Goal: Task Accomplishment & Management: Manage account settings

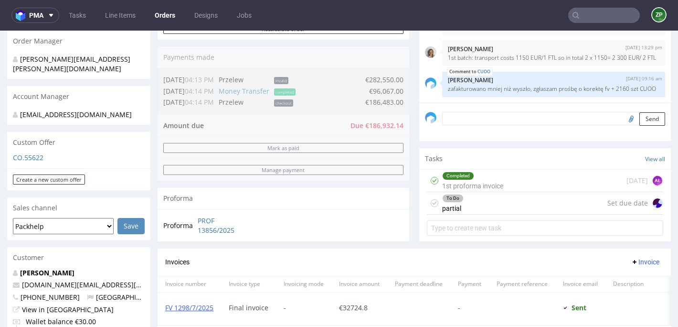
scroll to position [226, 0]
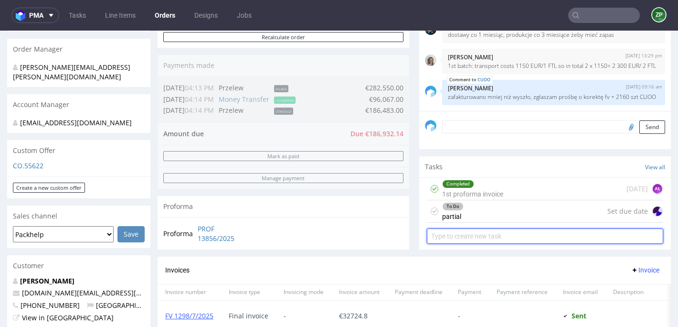
click at [468, 236] on input "text" at bounding box center [545, 235] width 236 height 15
type input "p"
type input "P"
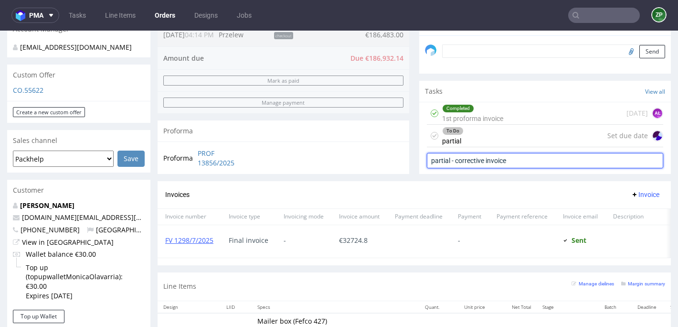
scroll to position [303, 0]
click at [448, 156] on input "partial - corrective invoice" at bounding box center [545, 159] width 236 height 15
type input "partial 1 - corrective invoice"
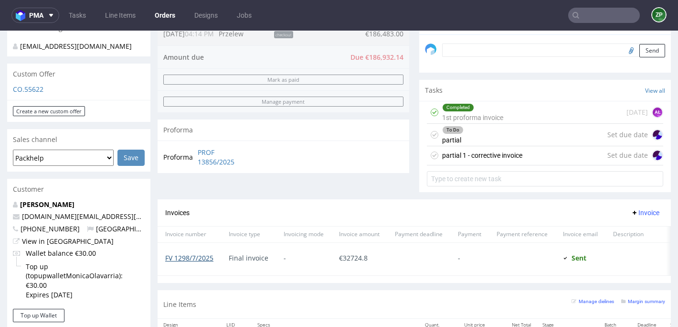
click at [199, 260] on link "FV 1298/7/2025" at bounding box center [189, 257] width 48 height 9
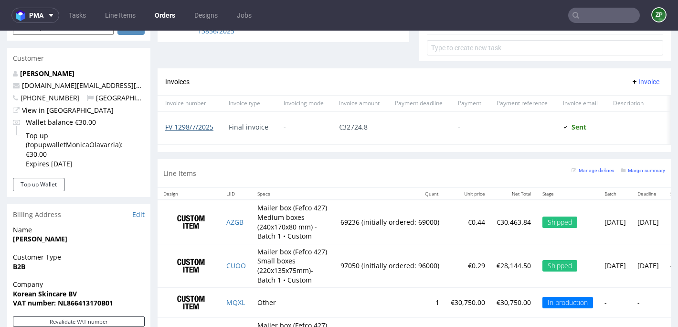
scroll to position [434, 0]
copy link "CUOO"
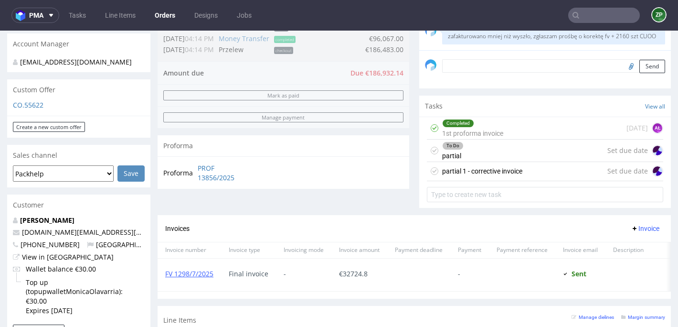
scroll to position [276, 0]
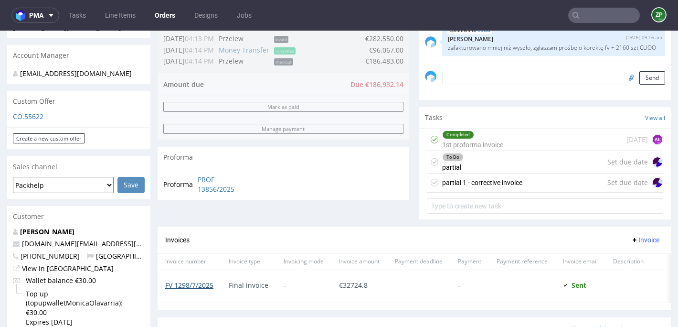
click at [206, 285] on link "FV 1298/7/2025" at bounding box center [189, 284] width 48 height 9
click at [486, 184] on div "partial 1 - corrective invoice" at bounding box center [482, 182] width 80 height 11
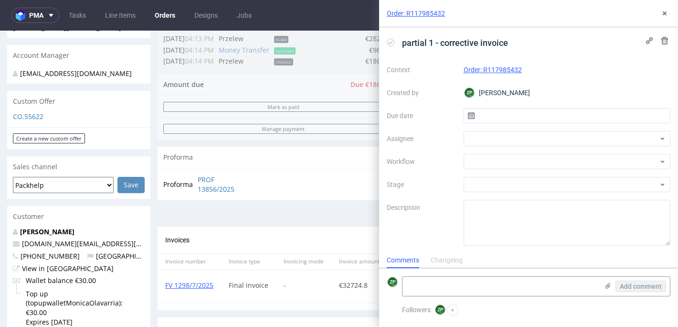
scroll to position [8, 0]
click at [510, 115] on input "text" at bounding box center [567, 115] width 207 height 15
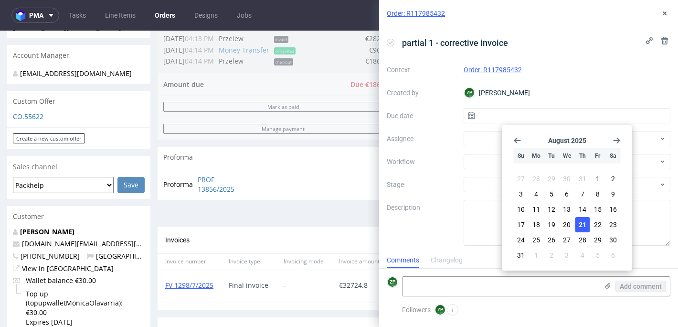
click at [581, 226] on span "21" at bounding box center [583, 225] width 8 height 10
type input "21/08/2025"
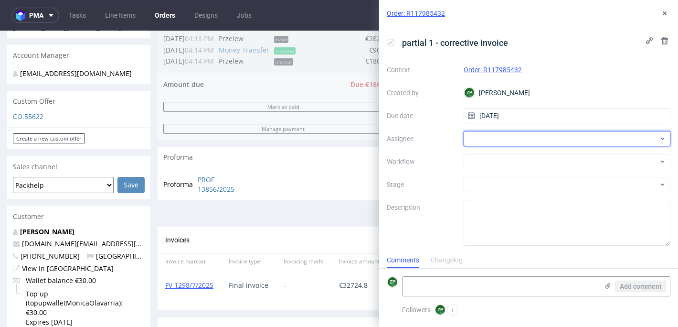
click at [496, 142] on div at bounding box center [567, 138] width 207 height 15
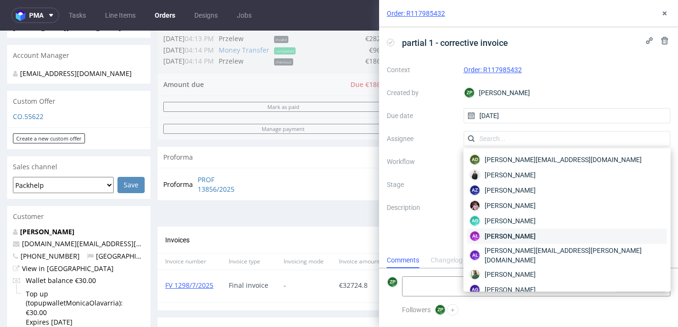
click at [504, 236] on span "Aleksandra Łętowska" at bounding box center [510, 236] width 51 height 10
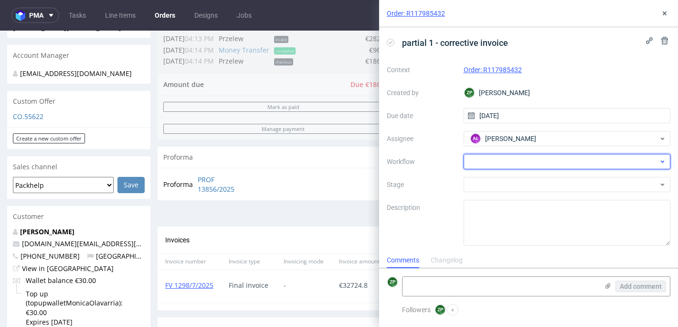
click at [481, 161] on div at bounding box center [567, 161] width 207 height 15
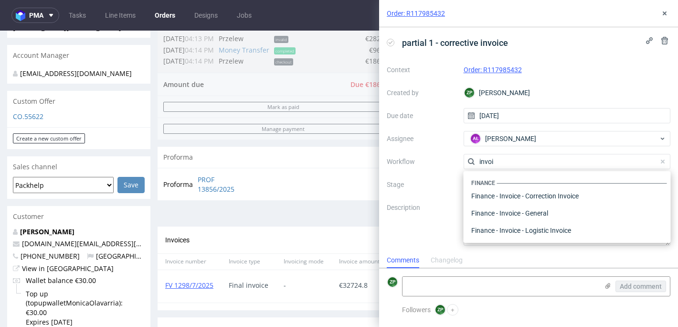
scroll to position [0, 0]
type input "invoi"
click at [534, 198] on div "Finance - Invoice - Correction Invoice" at bounding box center [568, 195] width 200 height 17
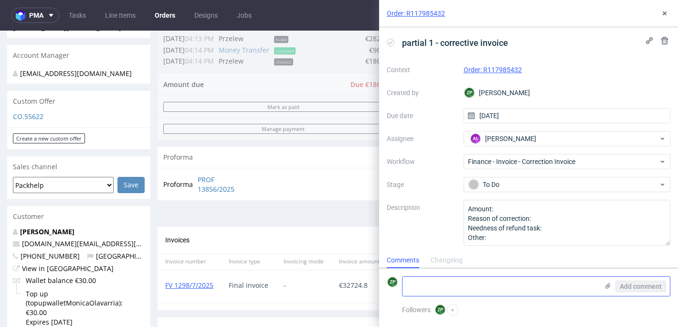
click at [473, 285] on textarea at bounding box center [501, 286] width 196 height 19
paste textarea "CUOO"
type textarea "CUOO wyszło"
click at [665, 19] on button at bounding box center [664, 13] width 11 height 11
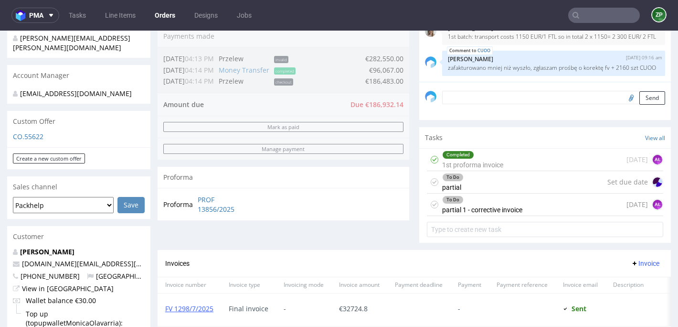
scroll to position [251, 0]
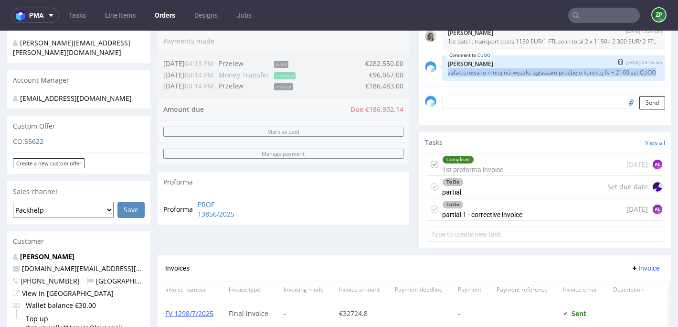
drag, startPoint x: 438, startPoint y: 65, endPoint x: 501, endPoint y: 76, distance: 64.1
click at [501, 76] on div "CUOO 21st Aug 25 | 09:16 am Zuzanna Pawlicka-Sabak zafakturowano mniej niż wysz…" at bounding box center [545, 67] width 240 height 25
copy p "zafakturowano mniej niż wyszło, zgłaszam prośbę o korektę fv + 2160 szt CUOO"
click at [468, 207] on div "To Do" at bounding box center [482, 205] width 79 height 8
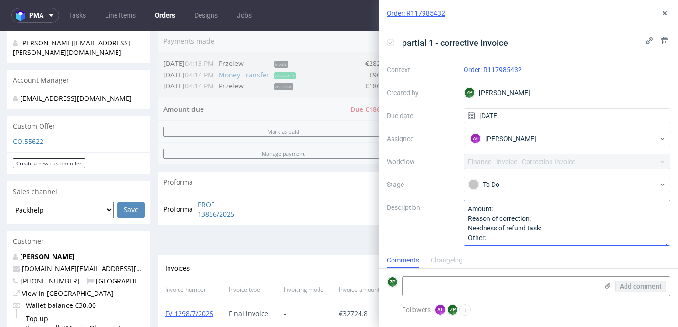
scroll to position [8, 0]
click at [436, 288] on textarea at bounding box center [501, 286] width 196 height 19
paste textarea "zafakturowano mniej niż wyszło, zgłaszam prośbę o korektę fv + 2160 szt CUOO"
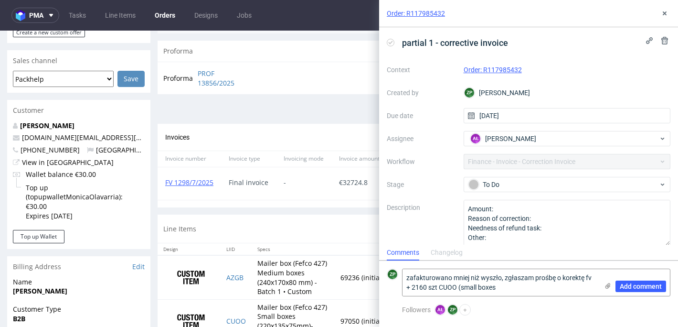
scroll to position [442, 0]
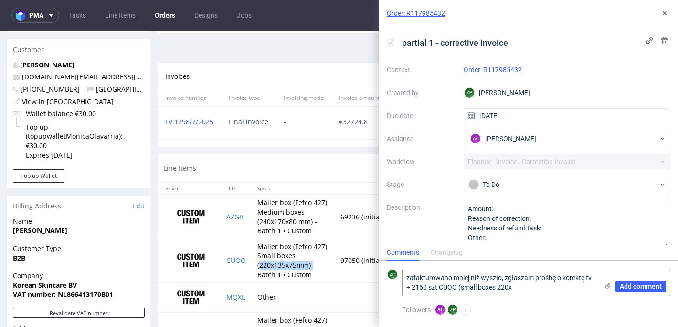
drag, startPoint x: 259, startPoint y: 265, endPoint x: 323, endPoint y: 268, distance: 64.1
click at [323, 268] on td "Mailer box (Fefco 427) Small boxes (220x135x75mm)- Batch 1 • Custom" at bounding box center [293, 259] width 83 height 43
click at [258, 268] on td "Mailer box (Fefco 427) Small boxes (220x135x75mm)- Batch 1 • Custom" at bounding box center [293, 259] width 83 height 43
drag, startPoint x: 257, startPoint y: 263, endPoint x: 311, endPoint y: 265, distance: 54.0
click at [311, 265] on td "Mailer box (Fefco 427) Small boxes (220x135x75mm)- Batch 1 • Custom" at bounding box center [293, 259] width 83 height 43
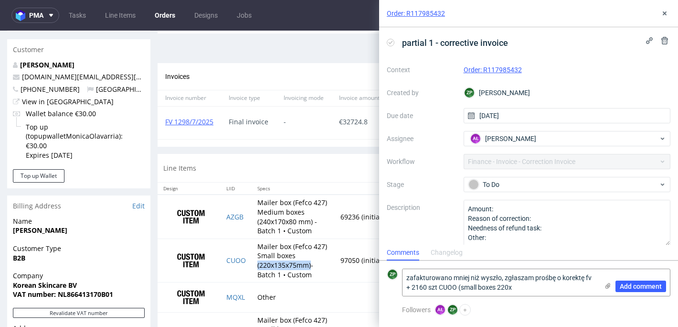
copy td "(220x135x75mm)"
drag, startPoint x: 460, startPoint y: 286, endPoint x: 546, endPoint y: 286, distance: 86.5
click at [546, 286] on textarea "zafakturowano mniej niż wyszło, zgłaszam prośbę o korektę fv + 2160 szt CUOO (s…" at bounding box center [501, 282] width 196 height 27
paste textarea "220x135x75mm)"
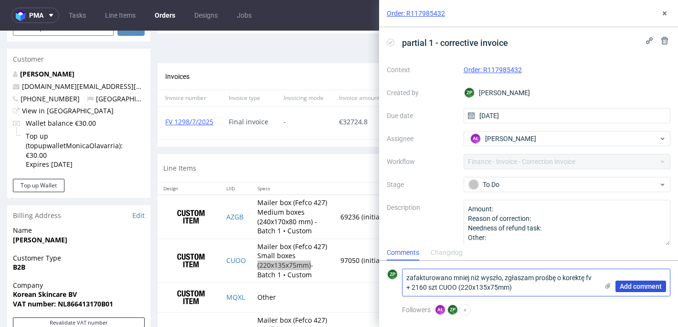
type textarea "zafakturowano mniej niż wyszło, zgłaszam prośbę o korektę fv + 2160 szt CUOO (2…"
click span "Add comment"
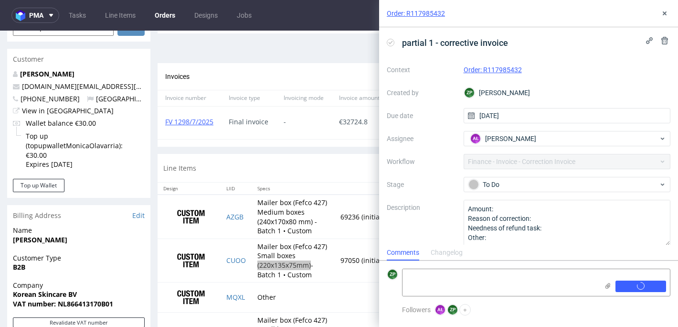
scroll to position [0, 0]
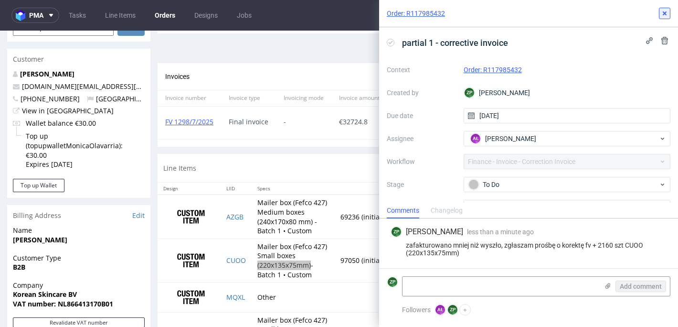
click icon
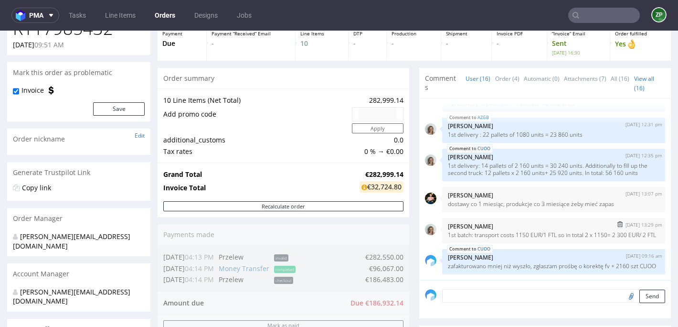
scroll to position [73, 0]
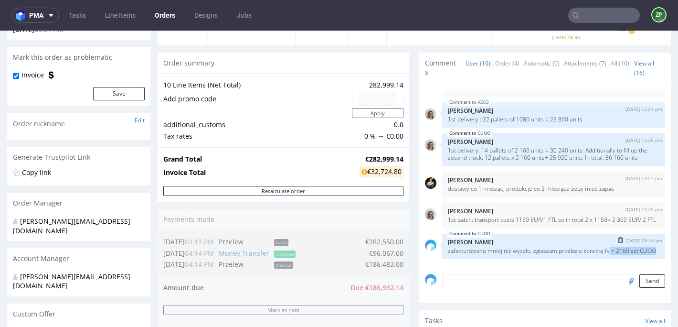
drag, startPoint x: 611, startPoint y: 211, endPoint x: 631, endPoint y: 218, distance: 20.7
click p "zafakturowano mniej niż wyszło, zgłaszam prośbę o korektę fv + 2160 szt CUOO"
copy p "+ 2160 szt CUOO"
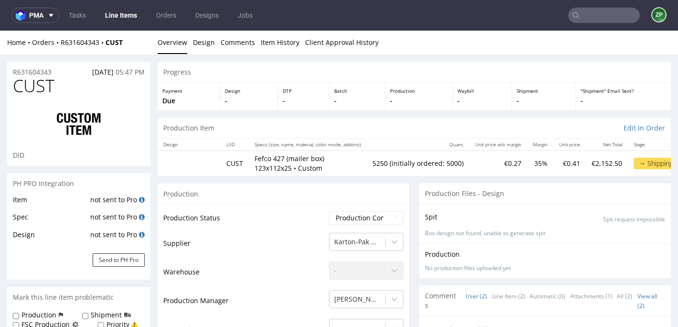
scroll to position [591, 0]
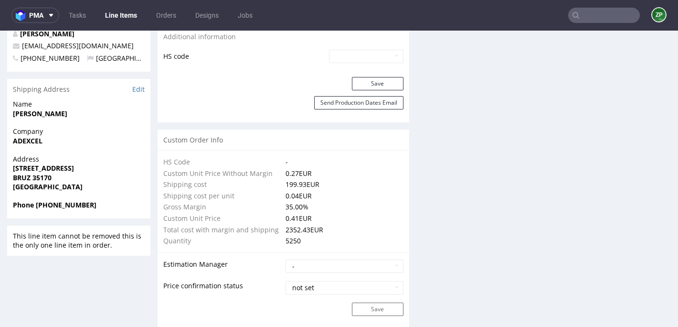
click at [606, 15] on input "text" at bounding box center [604, 15] width 72 height 15
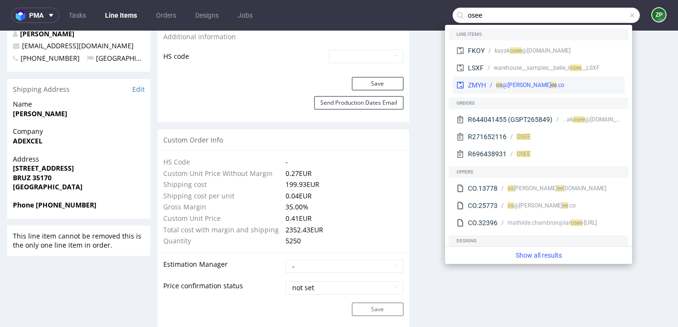
type input "osee"
click at [592, 85] on div "sarah@ os ee .co" at bounding box center [553, 85] width 135 height 9
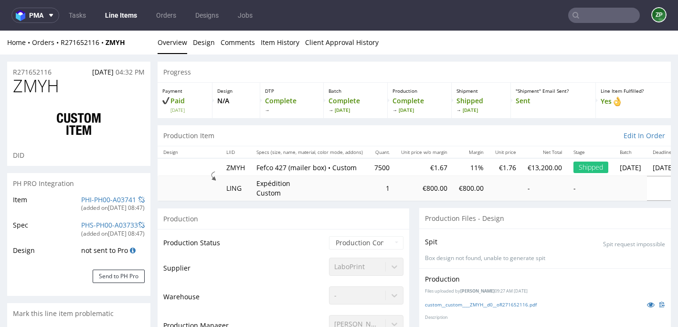
scroll to position [198, 0]
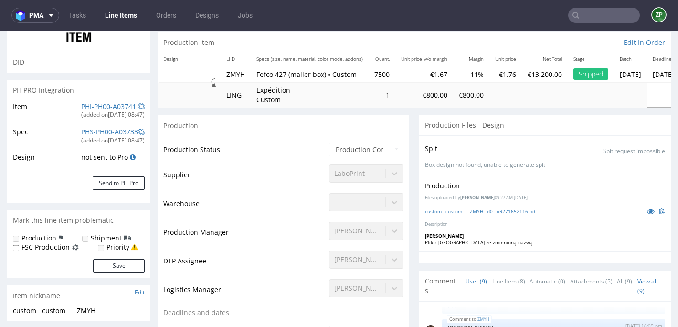
select select "in_progress"
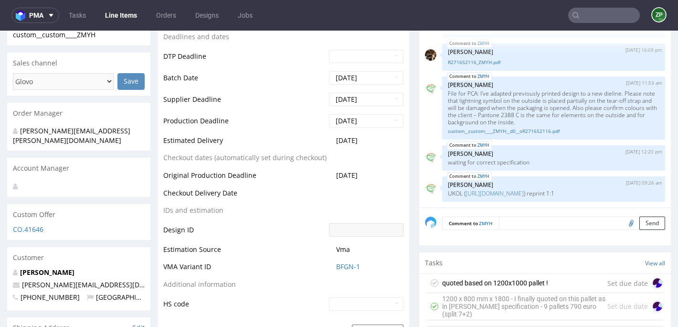
scroll to position [373, 0]
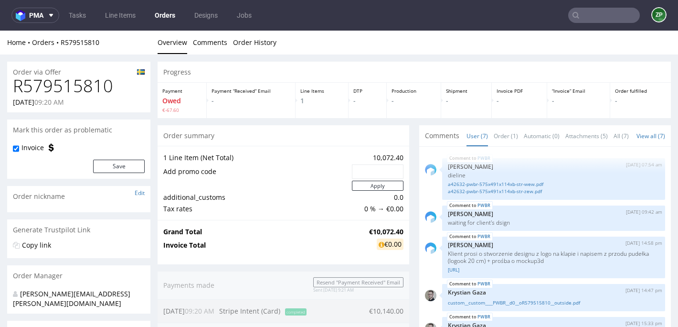
scroll to position [93, 0]
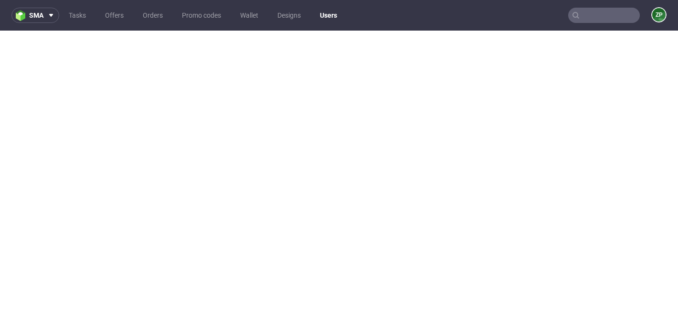
click at [156, 23] on nav "sma Tasks Offers Orders Promo codes Wallet Designs Users ZP" at bounding box center [339, 15] width 678 height 31
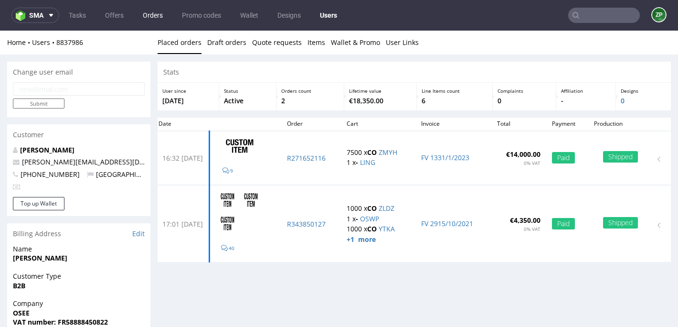
click at [150, 16] on link "Orders" at bounding box center [153, 15] width 32 height 15
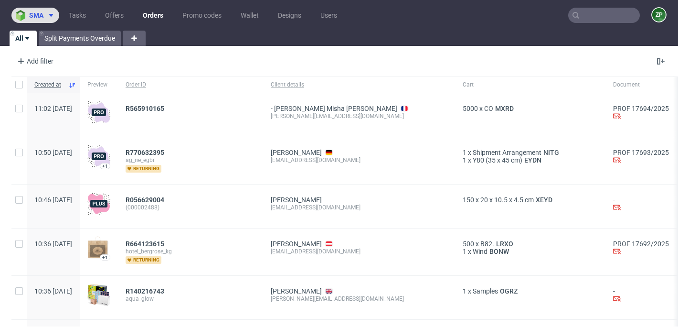
click at [54, 14] on icon at bounding box center [51, 15] width 8 height 8
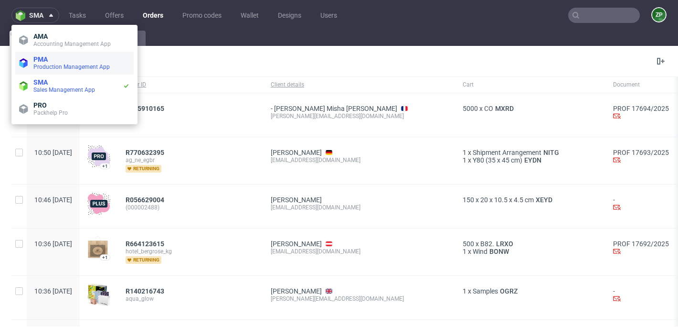
click at [50, 63] on span "Production Management App" at bounding box center [81, 67] width 96 height 8
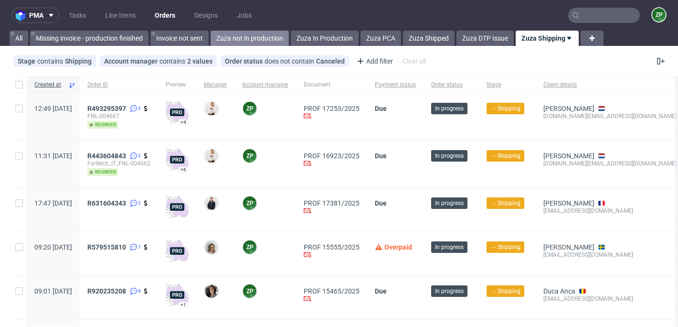
click at [243, 32] on link "Zuza not in production" at bounding box center [250, 38] width 78 height 15
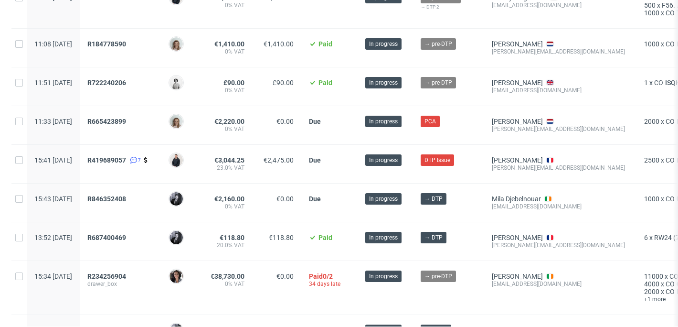
scroll to position [286, 0]
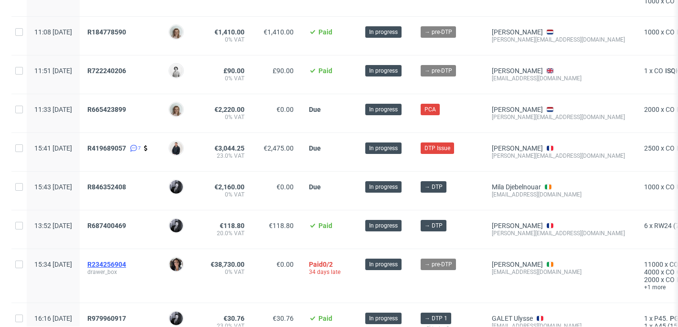
click at [126, 264] on span "R234256904" at bounding box center [106, 264] width 39 height 8
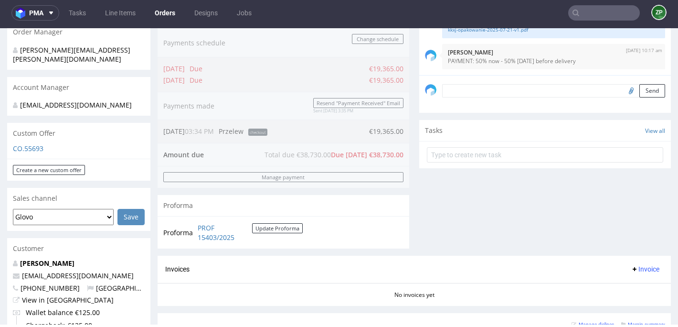
scroll to position [255, 0]
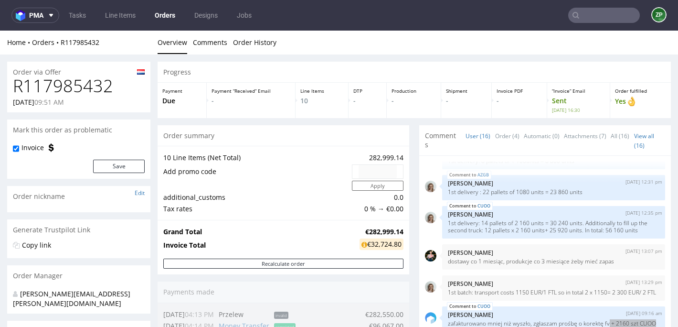
click at [168, 14] on link "Orders" at bounding box center [165, 15] width 32 height 15
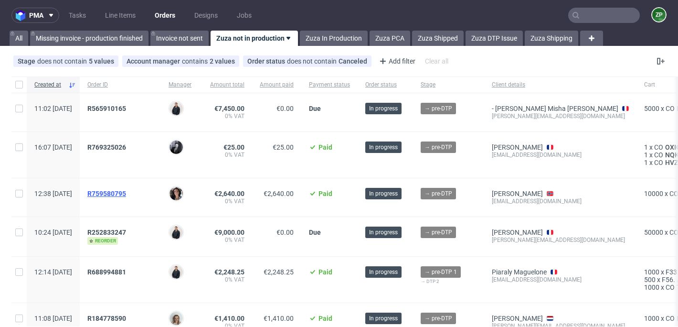
click at [126, 192] on span "R759580795" at bounding box center [106, 194] width 39 height 8
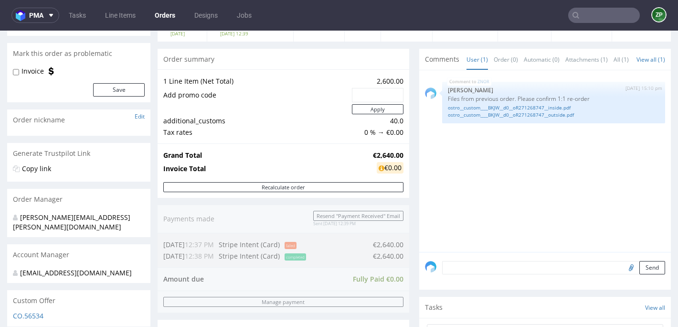
scroll to position [50, 0]
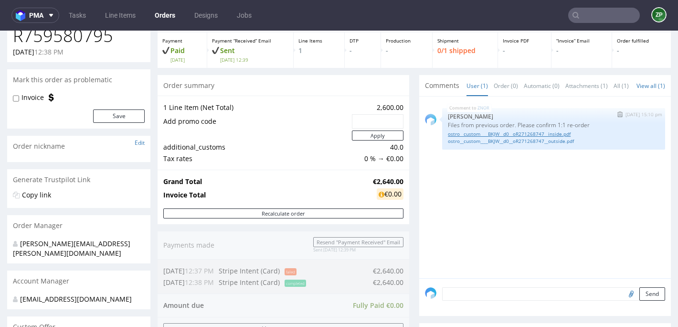
click at [510, 138] on link "ostro__custom____BKJW__d0__oR271268747__inside.pdf" at bounding box center [554, 133] width 212 height 7
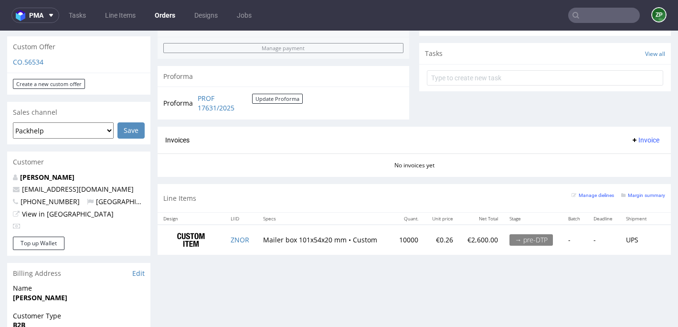
scroll to position [337, 0]
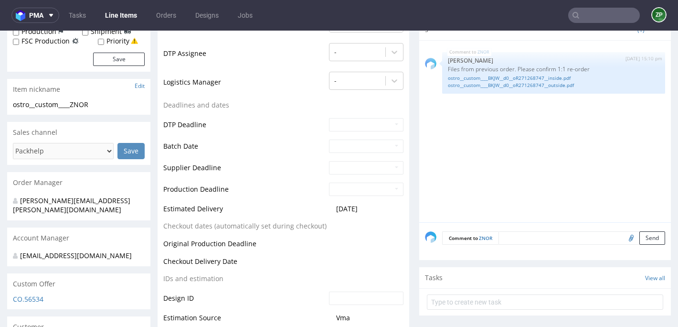
scroll to position [289, 0]
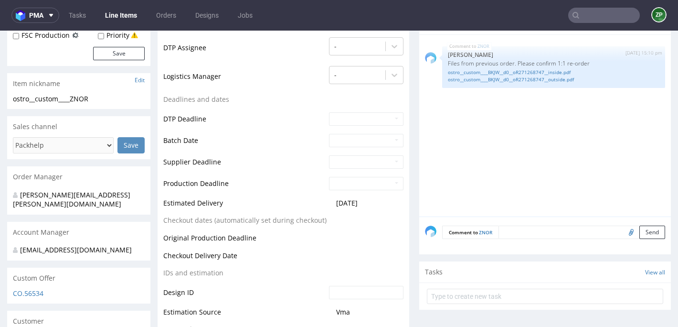
click at [529, 227] on textarea at bounding box center [582, 231] width 167 height 13
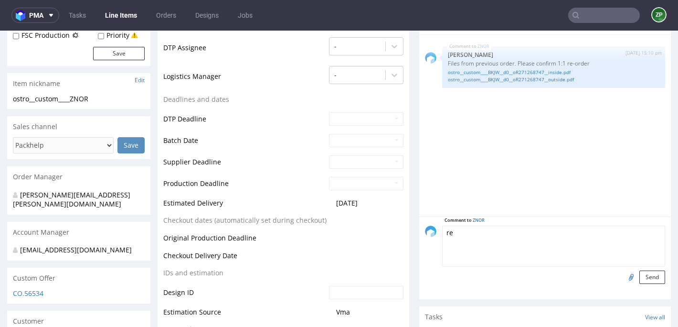
type textarea "r"
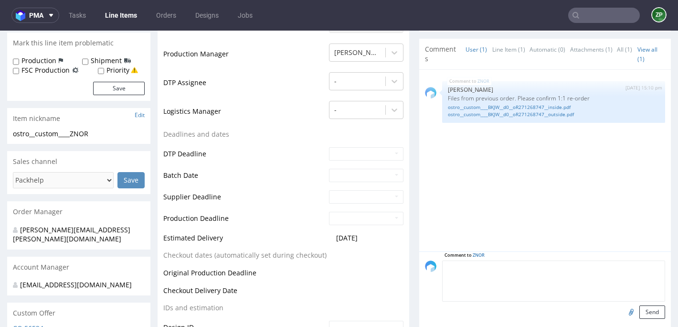
scroll to position [248, 0]
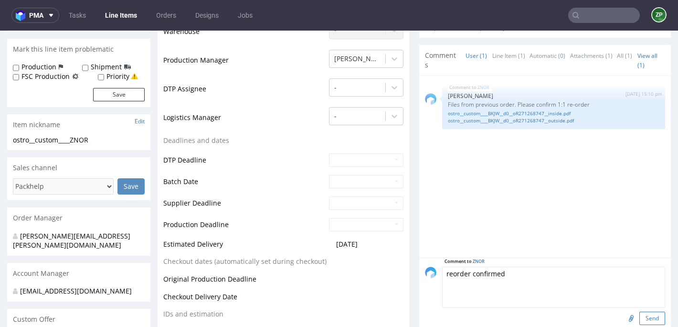
type textarea "reorder confirmed"
click at [643, 311] on button "Send" at bounding box center [653, 317] width 26 height 13
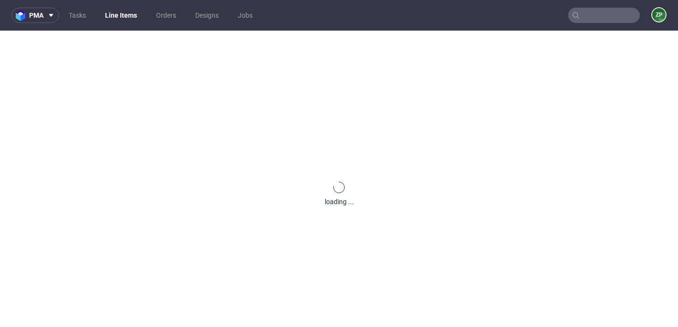
scroll to position [0, 0]
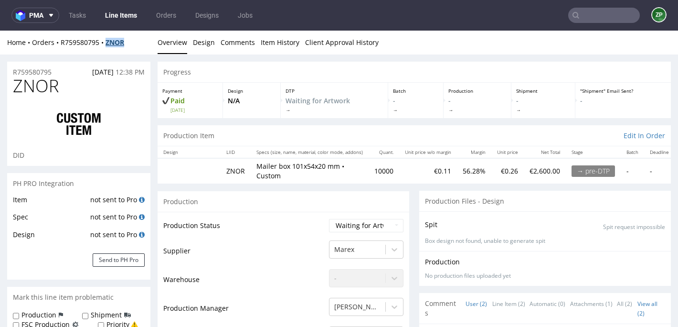
copy strong "ZNOR"
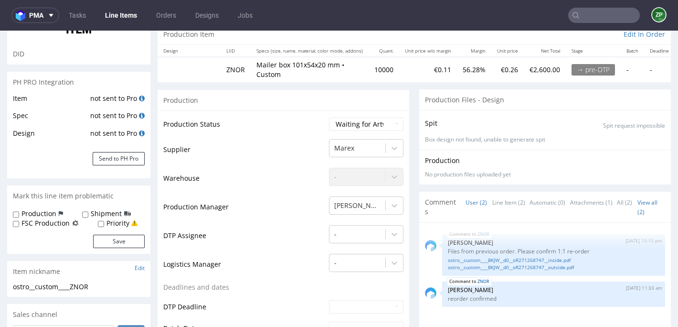
scroll to position [102, 0]
click at [362, 118] on select "Waiting for Artwork Waiting for Diecut Waiting for Mockup Waiting for DTP Waiti…" at bounding box center [366, 123] width 75 height 13
select select "dtp_waiting_for_check"
click at [329, 117] on select "Waiting for Artwork Waiting for Diecut Waiting for Mockup Waiting for DTP Waiti…" at bounding box center [366, 123] width 75 height 13
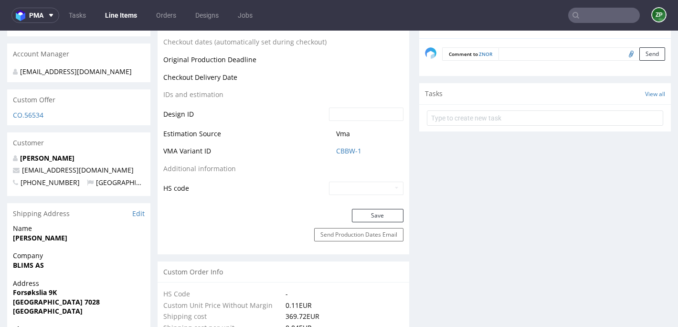
scroll to position [471, 0]
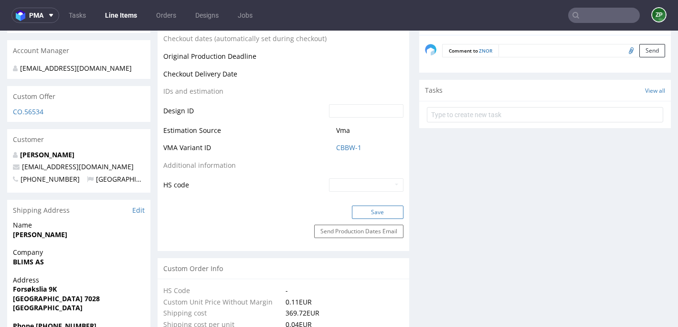
click at [380, 205] on button "Save" at bounding box center [378, 211] width 52 height 13
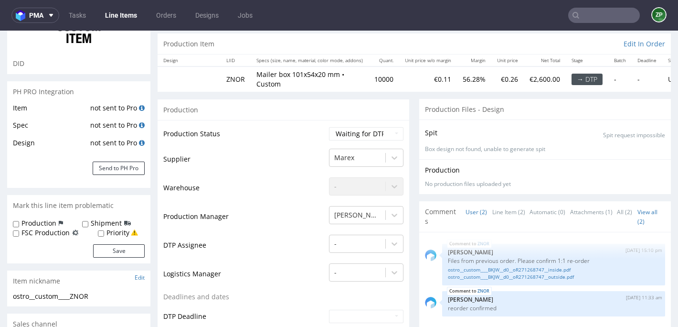
scroll to position [0, 0]
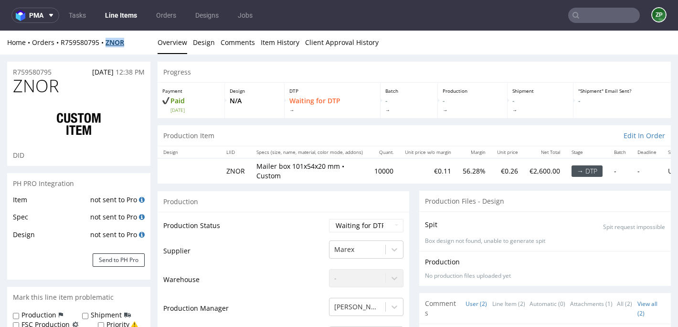
copy strong "ZNOR"
click at [175, 20] on link "Orders" at bounding box center [166, 15] width 32 height 15
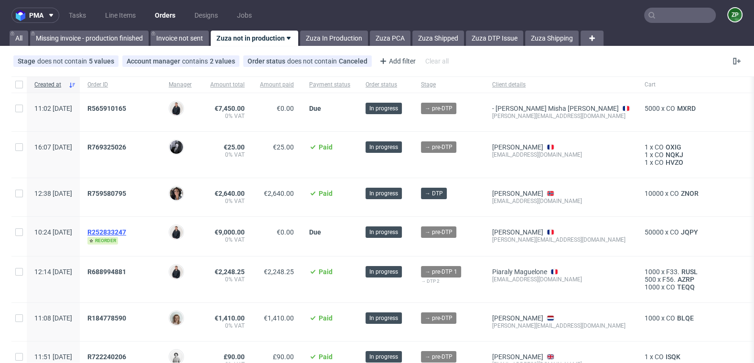
click at [126, 233] on span "R252833247" at bounding box center [106, 232] width 39 height 8
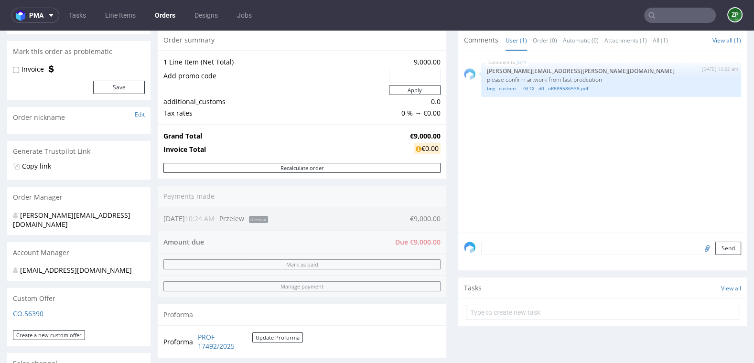
scroll to position [82, 0]
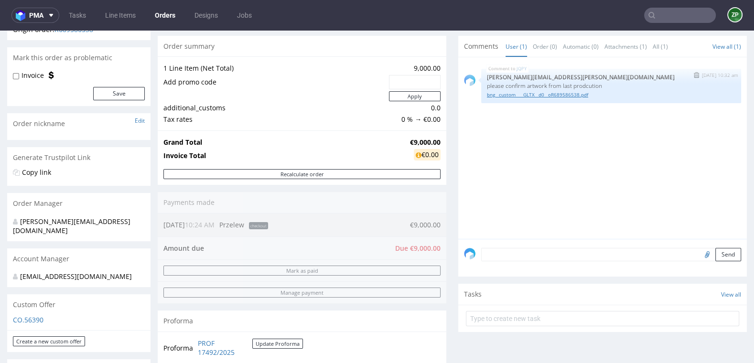
click at [570, 95] on link "bng__custom____GLTX__d0__oR689586538.pdf" at bounding box center [611, 94] width 248 height 7
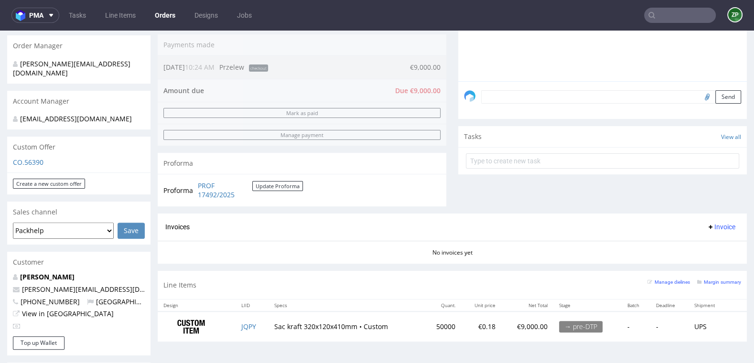
scroll to position [265, 0]
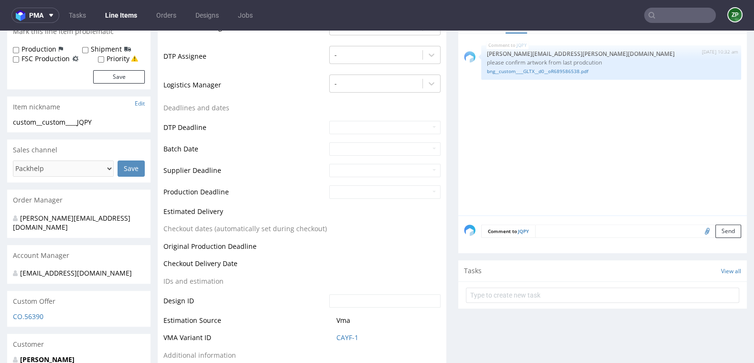
scroll to position [266, 0]
click at [570, 231] on textarea at bounding box center [638, 230] width 206 height 13
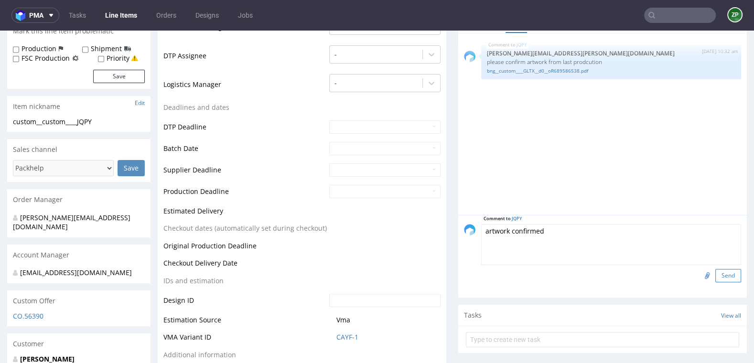
type textarea "artwork confirmed"
click at [678, 275] on button "Send" at bounding box center [728, 275] width 26 height 13
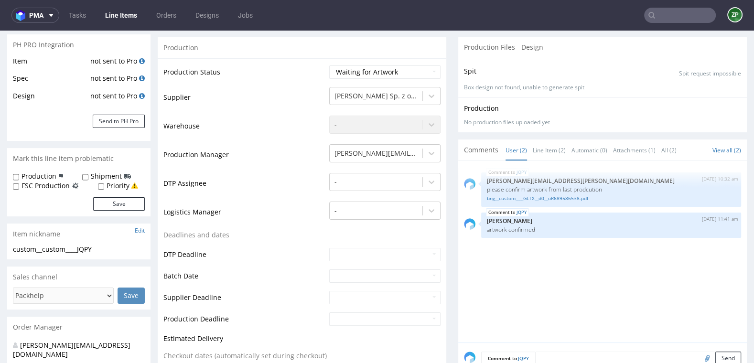
scroll to position [0, 0]
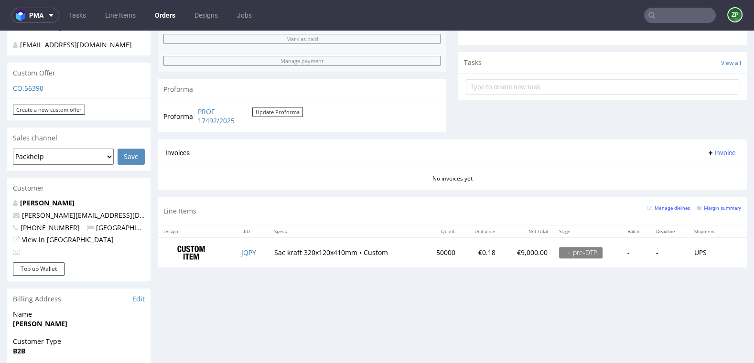
scroll to position [295, 0]
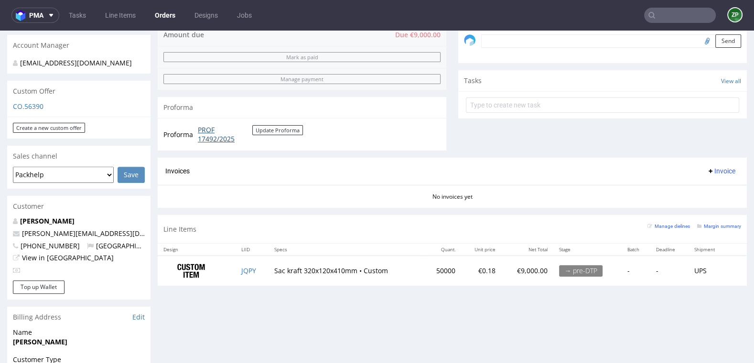
click at [208, 130] on link "PROF 17492/2025" at bounding box center [225, 134] width 54 height 19
click at [163, 11] on link "Orders" at bounding box center [165, 15] width 32 height 15
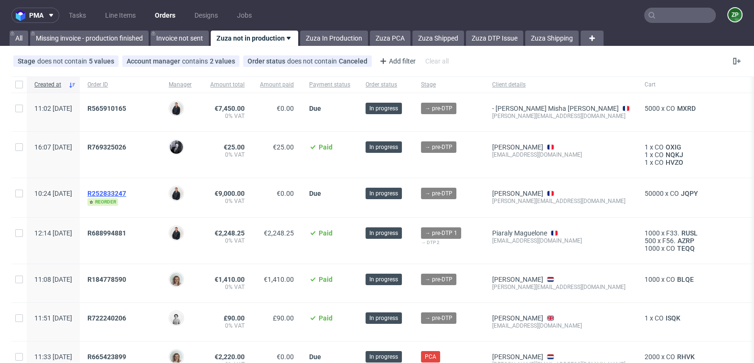
click at [126, 193] on span "R252833247" at bounding box center [106, 194] width 39 height 8
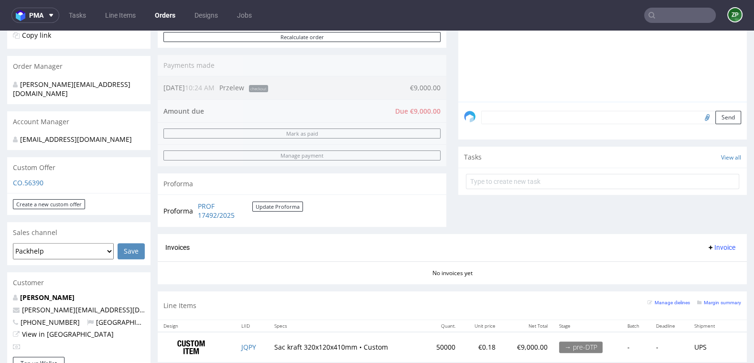
scroll to position [251, 0]
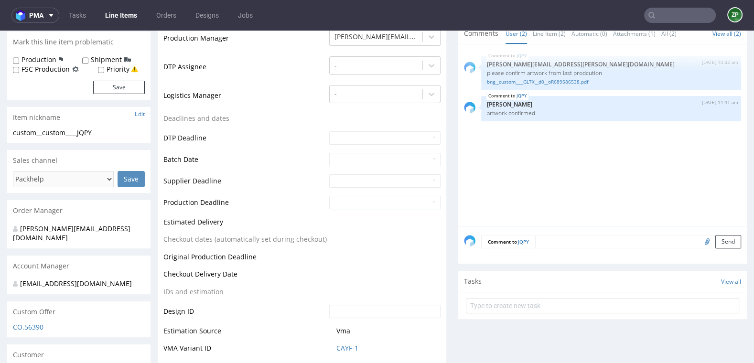
scroll to position [267, 0]
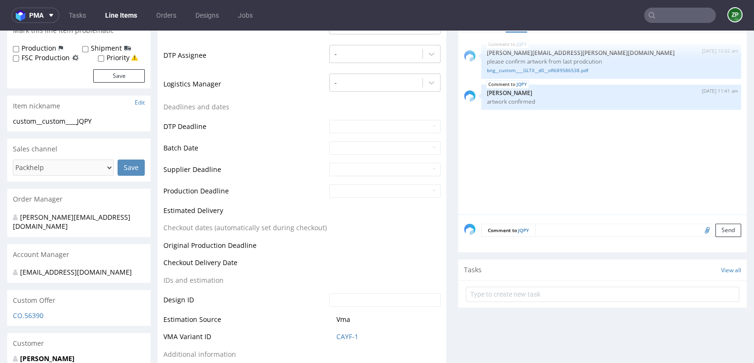
click at [549, 227] on textarea at bounding box center [638, 230] width 206 height 13
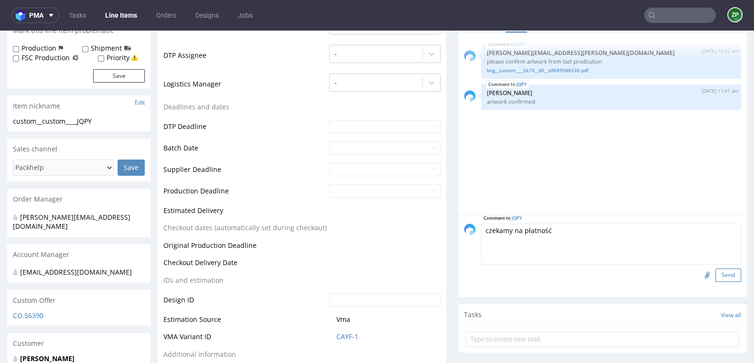
type textarea "czekamy na płatność"
click at [678, 272] on button "Send" at bounding box center [728, 274] width 26 height 13
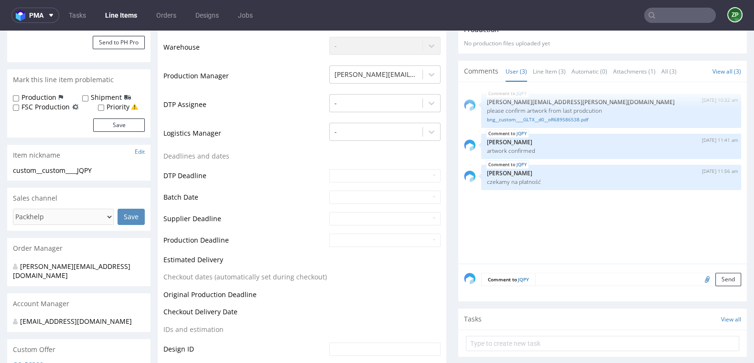
scroll to position [0, 0]
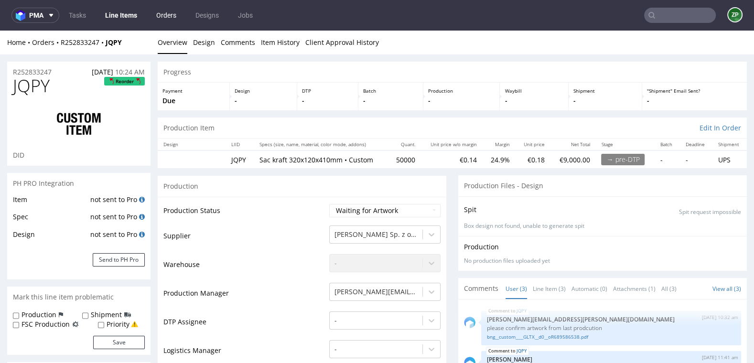
click at [162, 14] on link "Orders" at bounding box center [166, 15] width 32 height 15
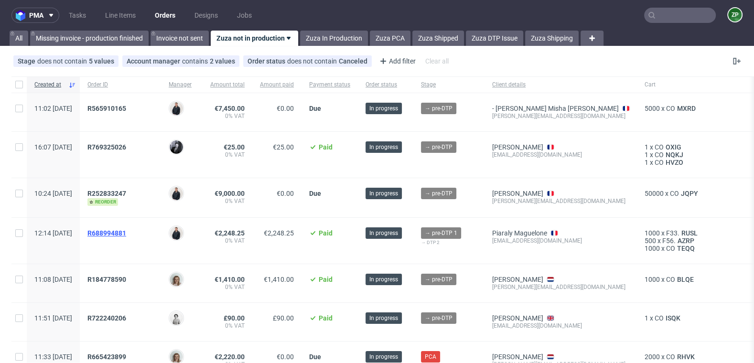
click at [126, 230] on span "R688994881" at bounding box center [106, 233] width 39 height 8
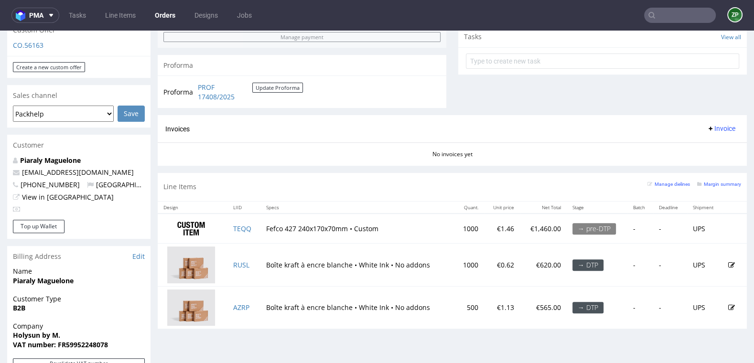
scroll to position [362, 0]
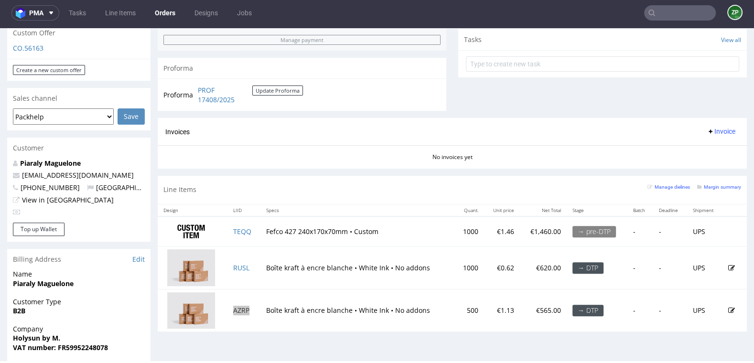
scroll to position [349, 0]
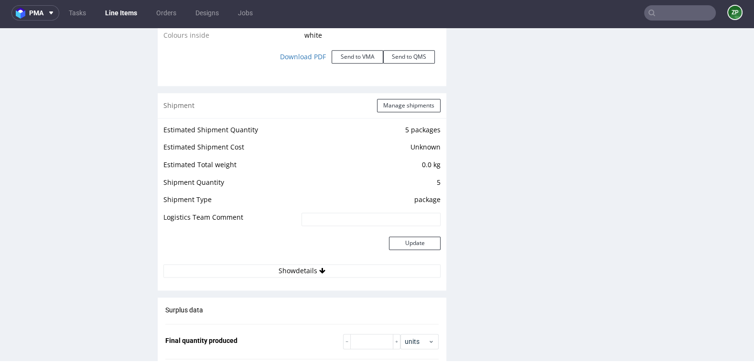
scroll to position [1432, 0]
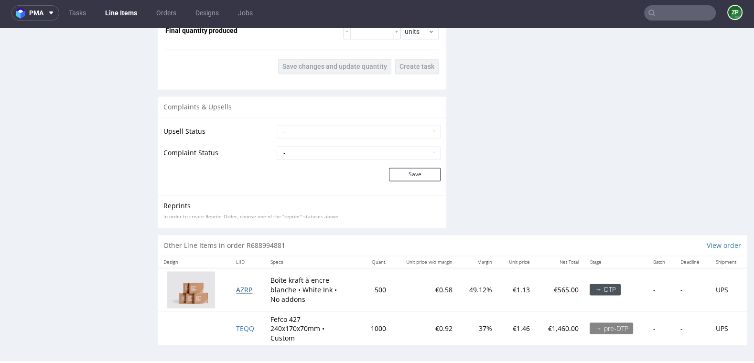
click at [244, 285] on span "AZRP" at bounding box center [244, 289] width 16 height 9
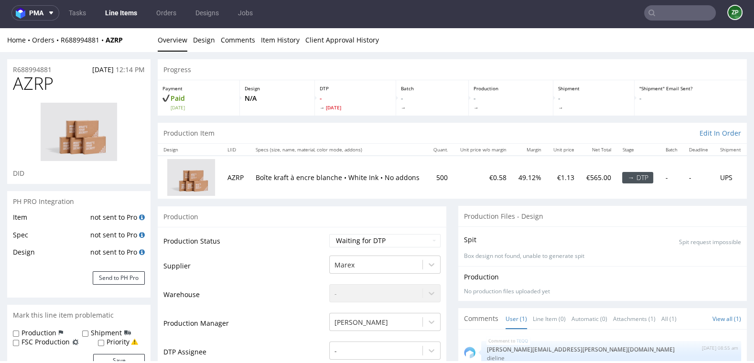
scroll to position [1, 0]
click at [163, 7] on link "Orders" at bounding box center [166, 12] width 32 height 15
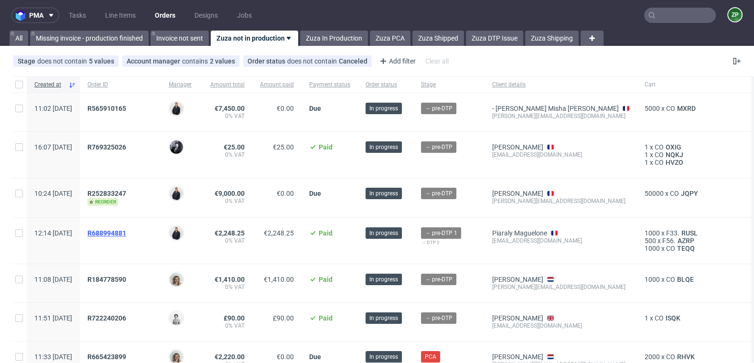
click at [126, 231] on span "R688994881" at bounding box center [106, 233] width 39 height 8
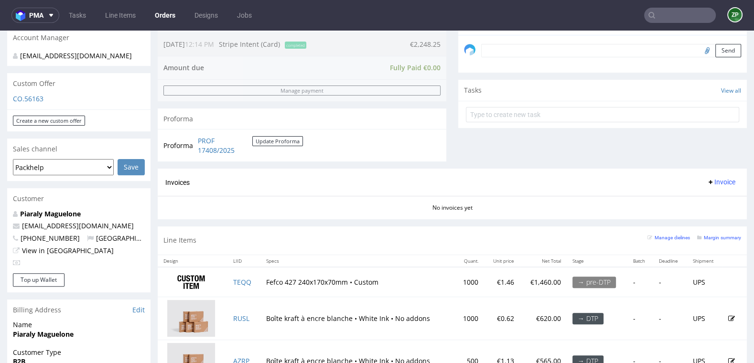
scroll to position [318, 0]
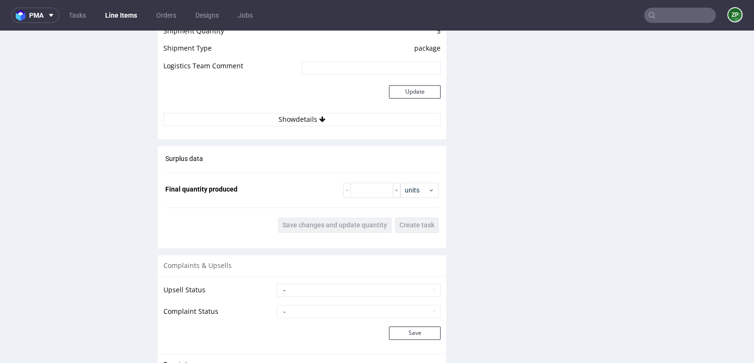
scroll to position [1432, 0]
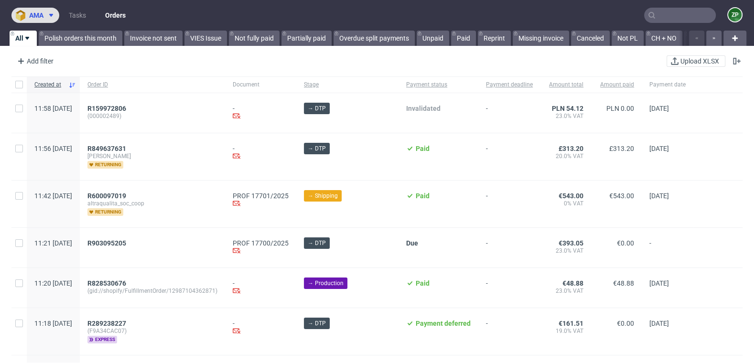
click at [49, 10] on button "ama" at bounding box center [35, 15] width 48 height 15
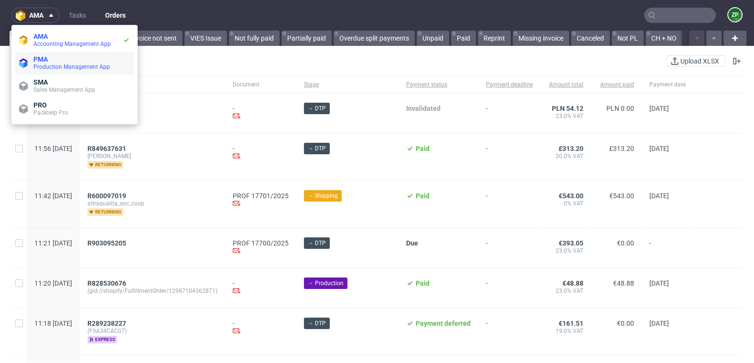
click at [43, 65] on span "Production Management App" at bounding box center [71, 67] width 76 height 7
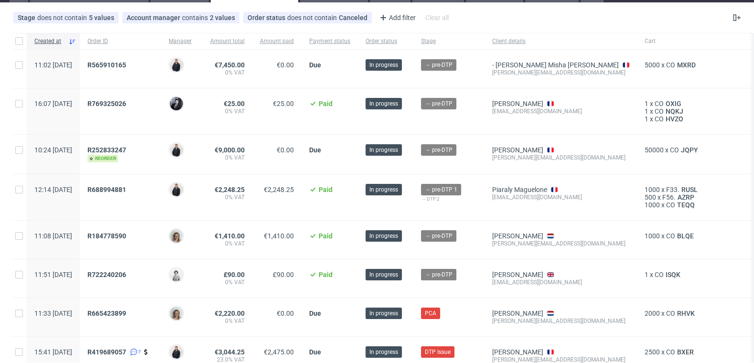
scroll to position [48, 0]
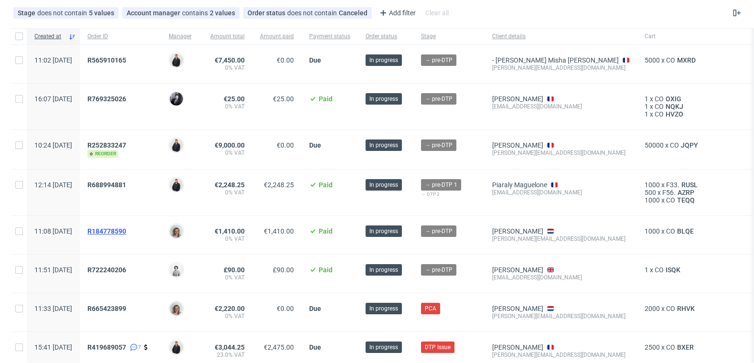
click at [126, 227] on span "R184778590" at bounding box center [106, 231] width 39 height 8
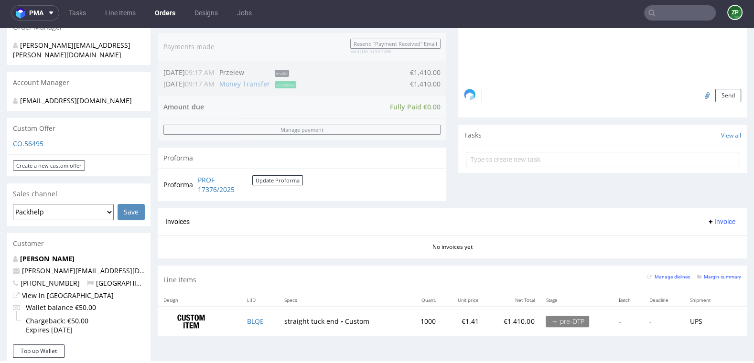
scroll to position [268, 0]
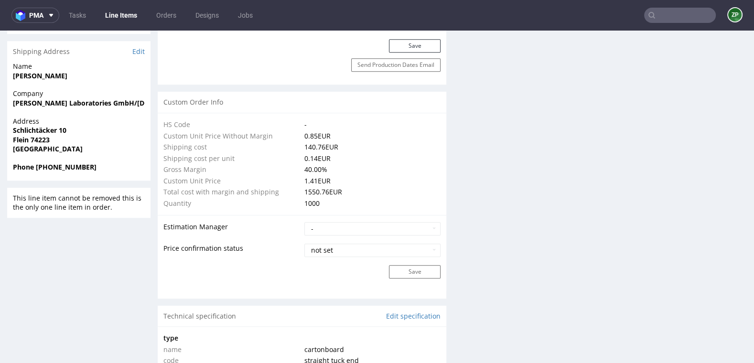
scroll to position [1073, 0]
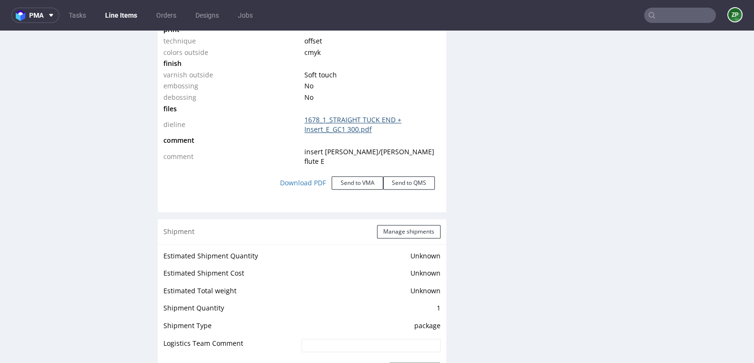
click at [346, 127] on link "1678_1_STRAIGHT TUCK END + Insert_E_GC1 300.pdf" at bounding box center [352, 124] width 97 height 19
click at [168, 20] on link "Orders" at bounding box center [166, 15] width 32 height 15
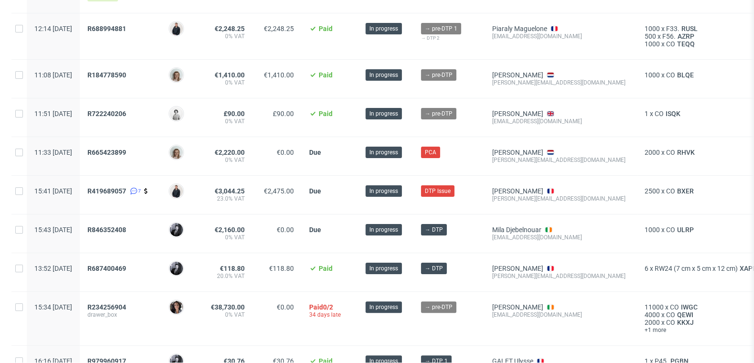
scroll to position [205, 0]
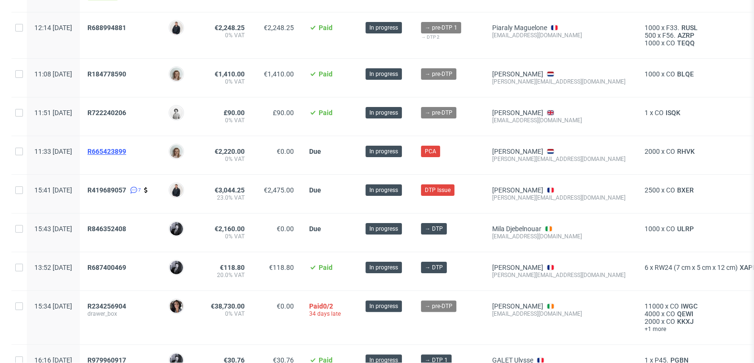
click at [126, 148] on span "R665423899" at bounding box center [106, 152] width 39 height 8
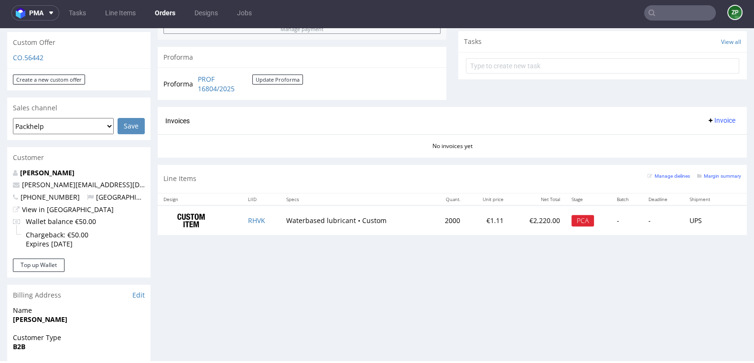
scroll to position [333, 0]
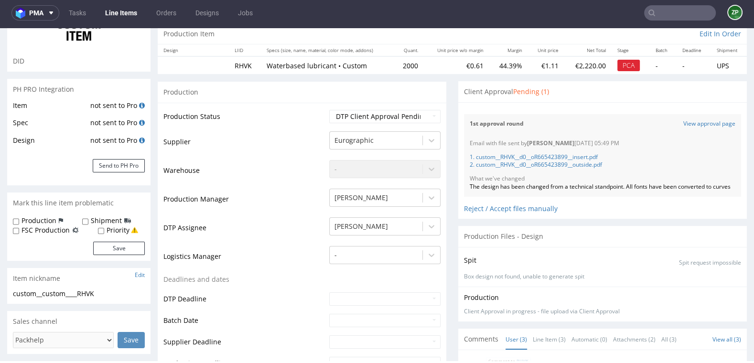
scroll to position [115, 0]
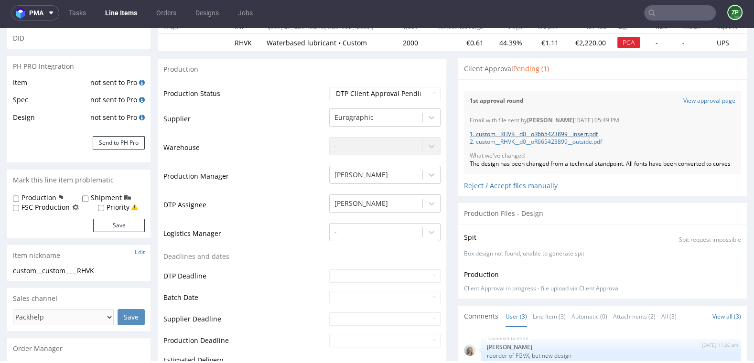
click at [557, 135] on link "1. custom__RHVK__d0__oR665423899__insert.pdf" at bounding box center [534, 134] width 128 height 8
click at [509, 140] on link "2. custom__RHVK__d0__oR665423899__outside.pdf" at bounding box center [536, 142] width 132 height 8
click at [170, 16] on link "Orders" at bounding box center [166, 12] width 32 height 15
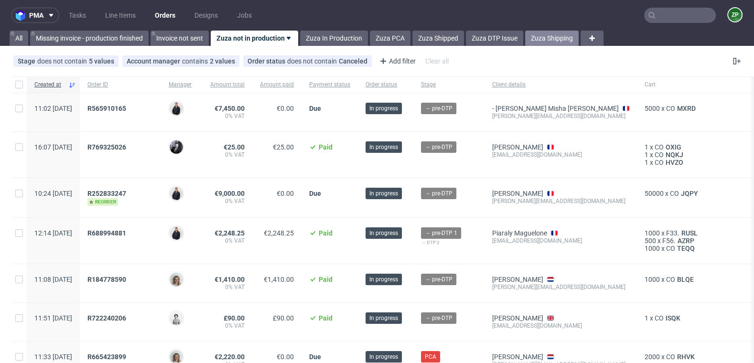
click at [554, 36] on link "Zuza Shipping" at bounding box center [552, 38] width 54 height 15
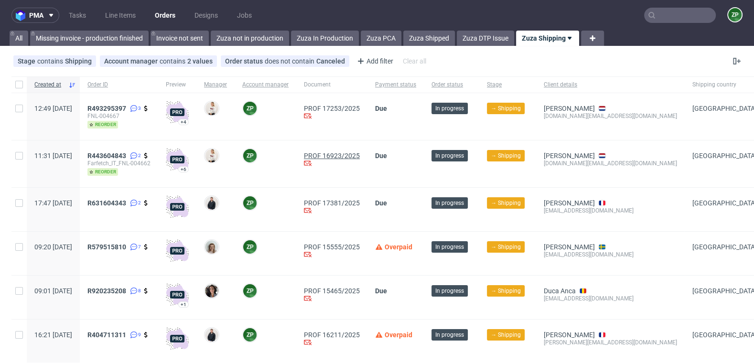
scroll to position [75, 0]
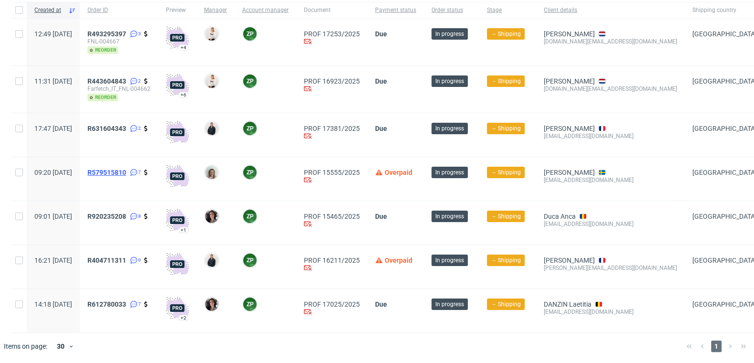
click at [126, 172] on span "R579515810" at bounding box center [106, 173] width 39 height 8
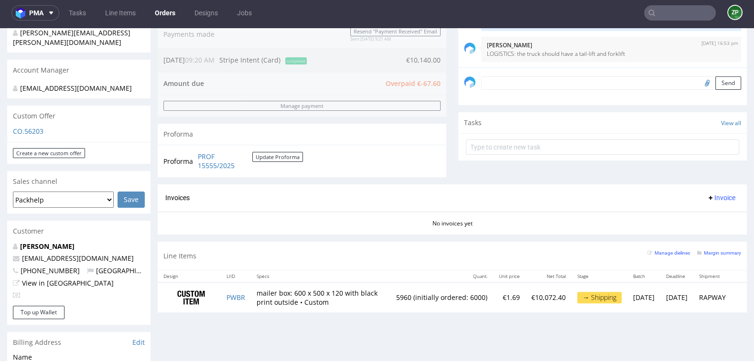
scroll to position [248, 0]
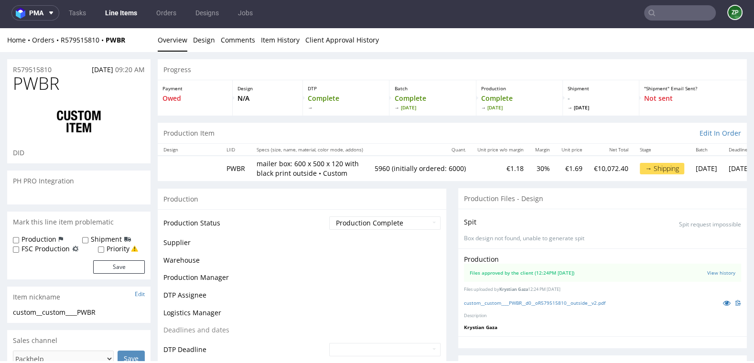
scroll to position [92, 0]
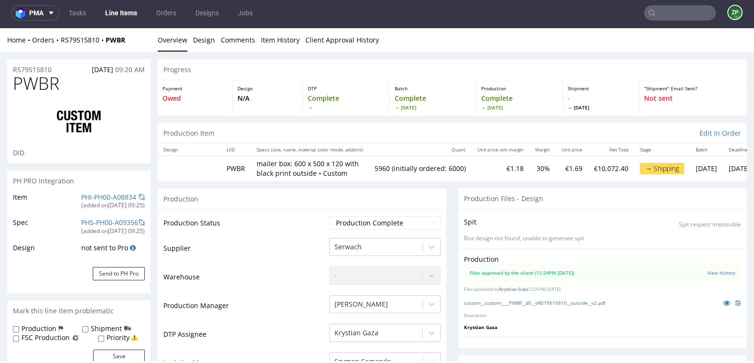
click at [676, 7] on input "text" at bounding box center [680, 12] width 72 height 15
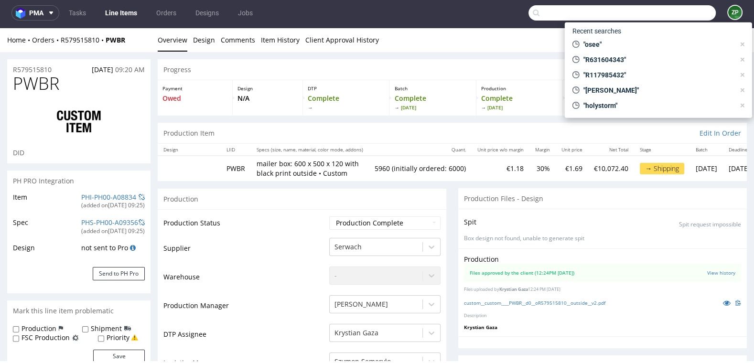
paste input "R404711311"
type input "R404711311"
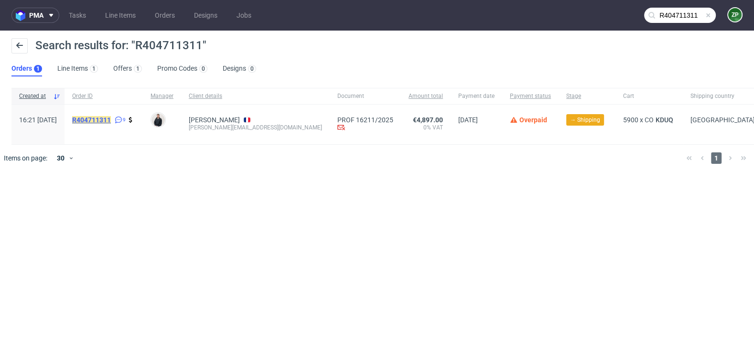
click at [104, 121] on mark "R404711311" at bounding box center [91, 120] width 39 height 8
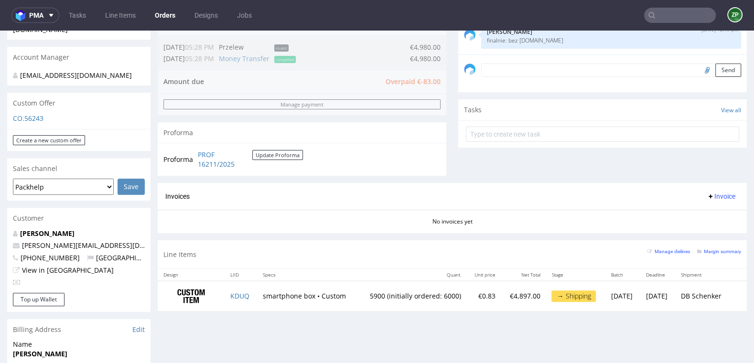
scroll to position [242, 0]
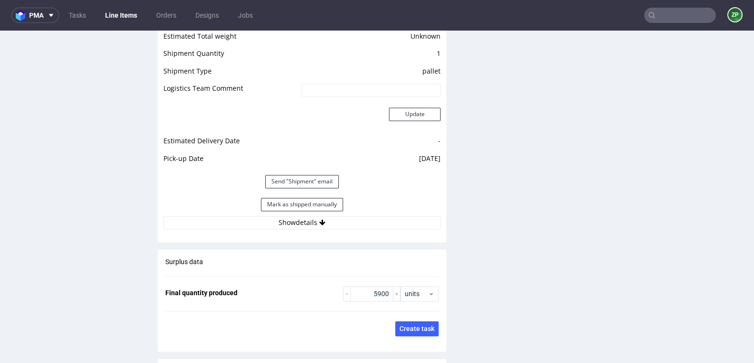
scroll to position [1273, 0]
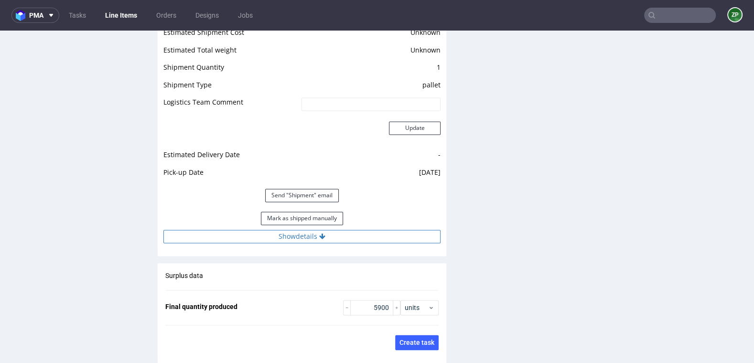
click at [320, 236] on icon at bounding box center [322, 236] width 6 height 7
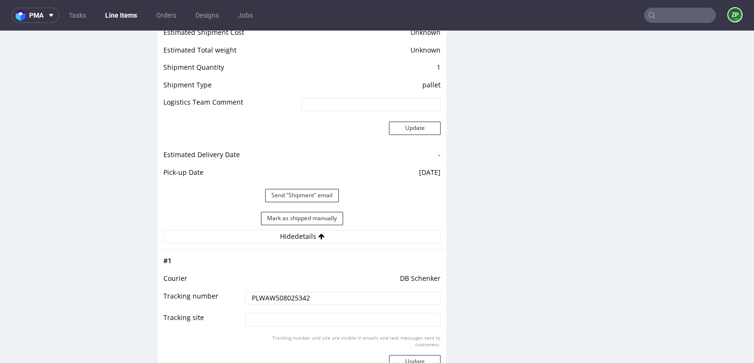
click at [262, 293] on input "PLWAW508025342" at bounding box center [342, 297] width 195 height 13
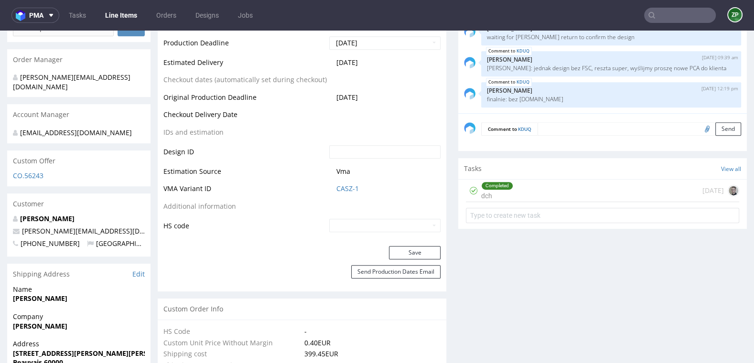
scroll to position [450, 0]
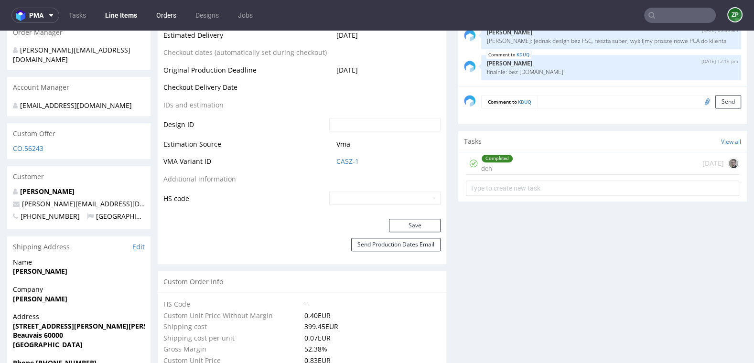
click at [171, 20] on link "Orders" at bounding box center [166, 15] width 32 height 15
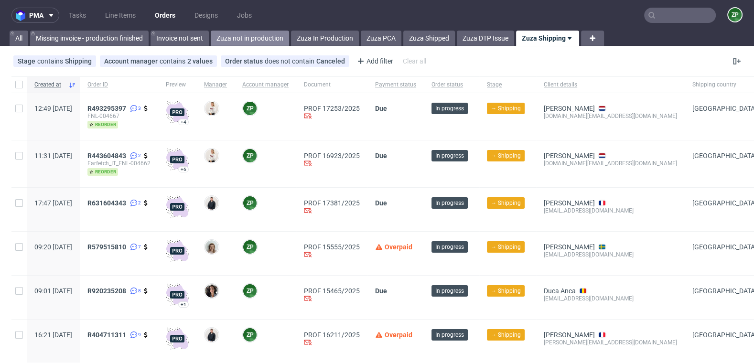
click at [247, 31] on link "Zuza not in production" at bounding box center [250, 38] width 78 height 15
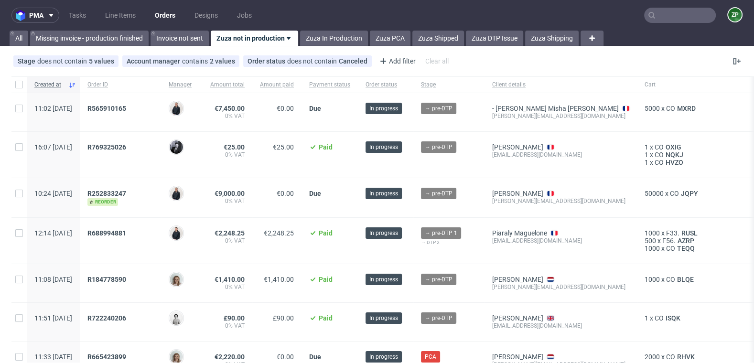
scroll to position [156, 0]
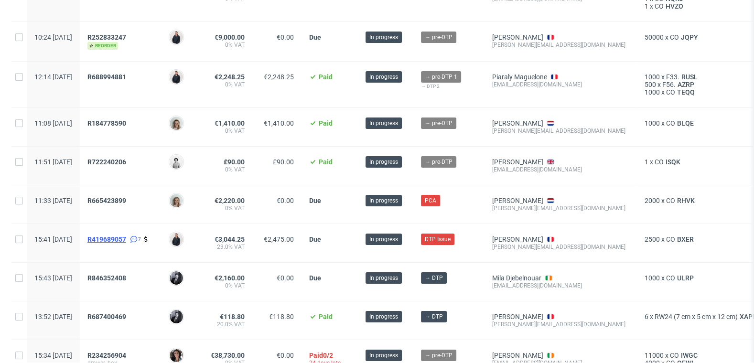
click at [126, 236] on span "R419689057" at bounding box center [106, 240] width 39 height 8
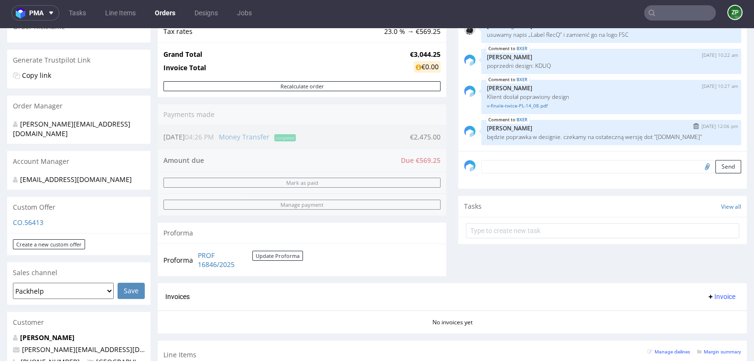
scroll to position [168, 0]
click at [669, 11] on input "text" at bounding box center [680, 12] width 72 height 15
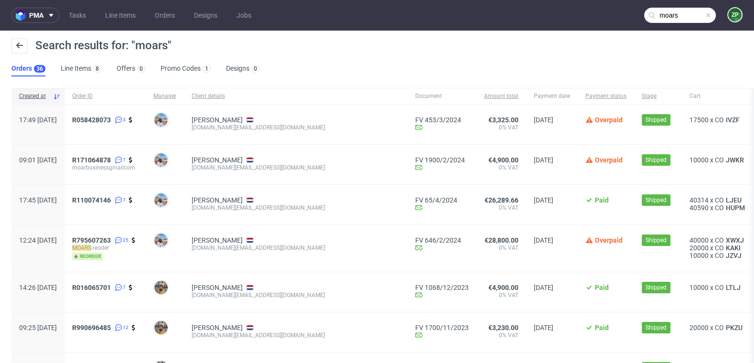
click at [671, 20] on input "moars" at bounding box center [680, 15] width 72 height 15
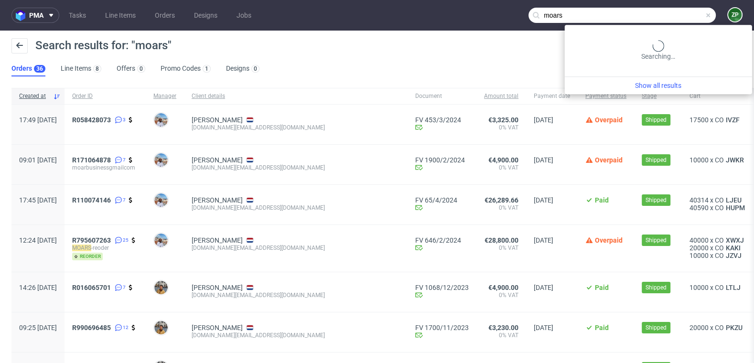
click at [671, 20] on input "moars" at bounding box center [621, 15] width 187 height 15
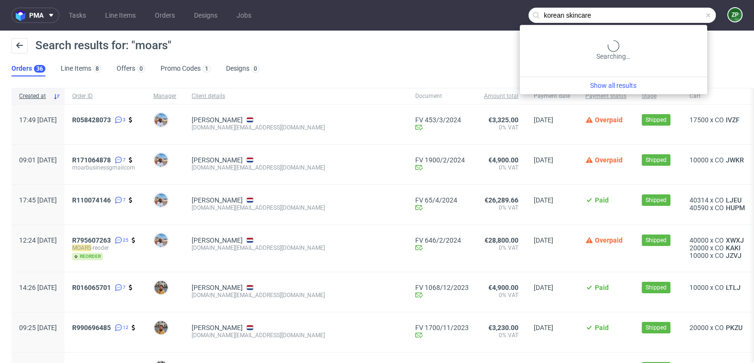
type input "korean skincare"
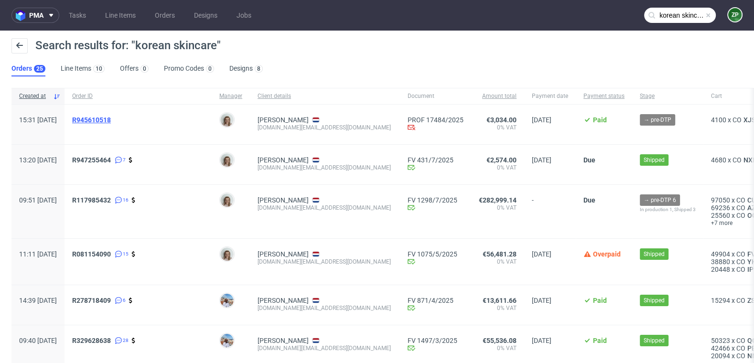
click at [110, 118] on span "R945610518" at bounding box center [91, 120] width 39 height 8
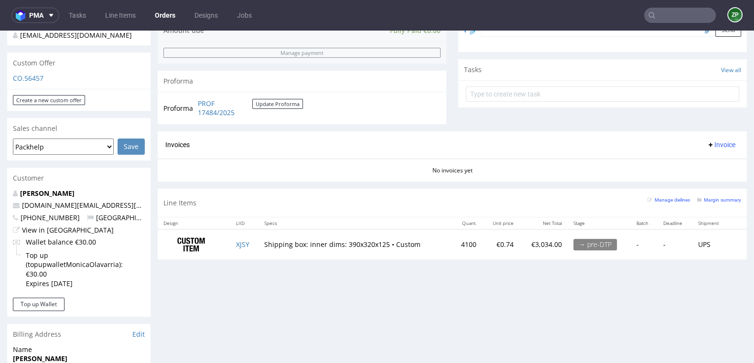
scroll to position [313, 0]
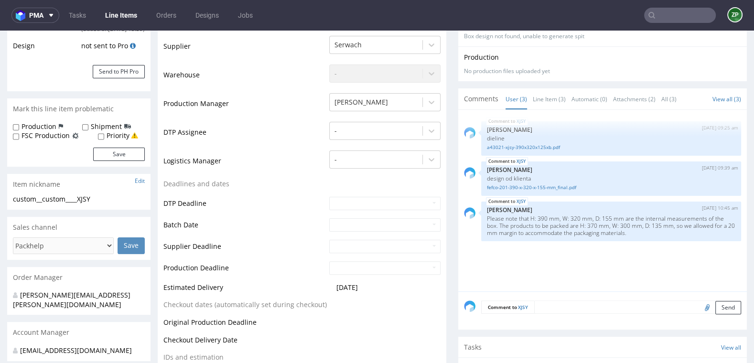
scroll to position [205, 0]
click at [675, 14] on input "text" at bounding box center [680, 15] width 72 height 15
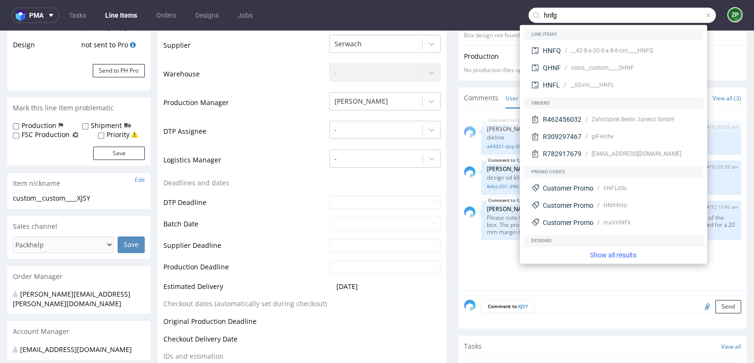
type input "hnfg"
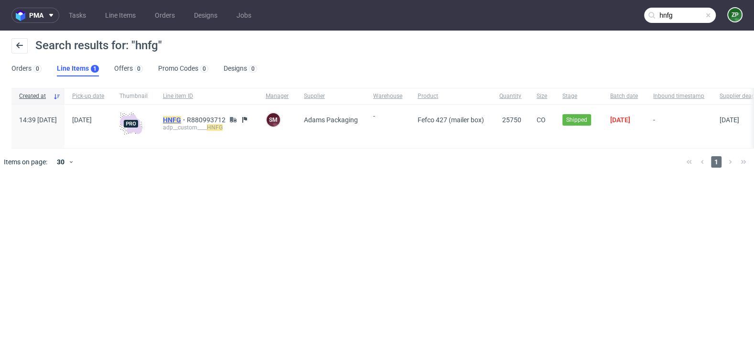
click at [181, 120] on mark "HNFG" at bounding box center [172, 120] width 18 height 8
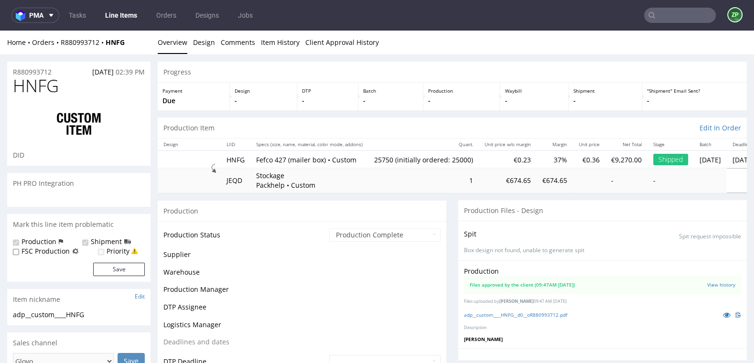
scroll to position [641, 0]
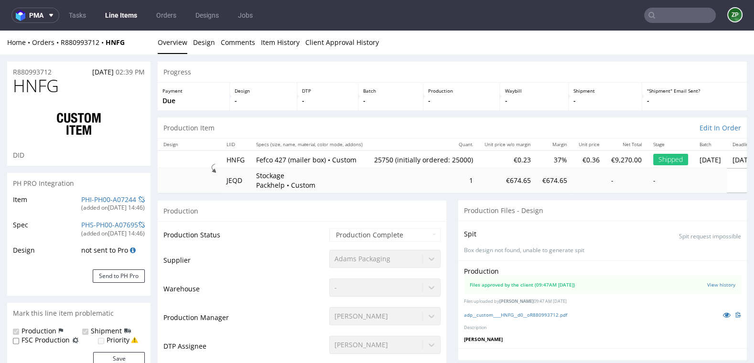
type input "25750"
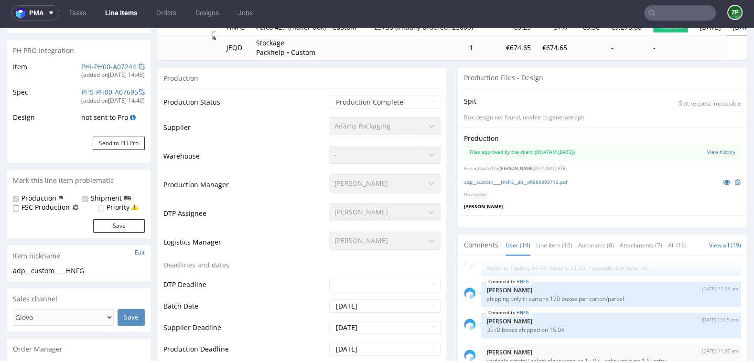
scroll to position [117, 0]
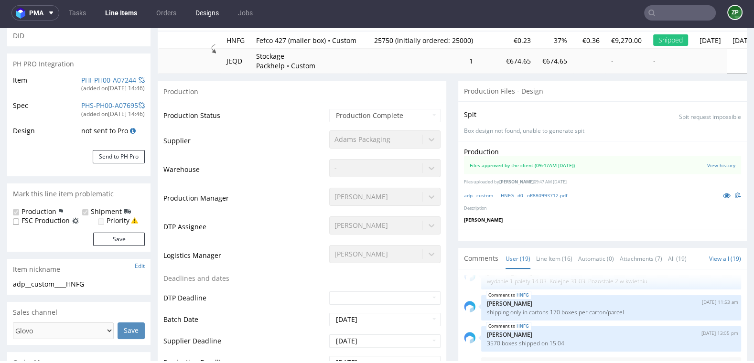
click at [208, 16] on link "Designs" at bounding box center [207, 12] width 35 height 15
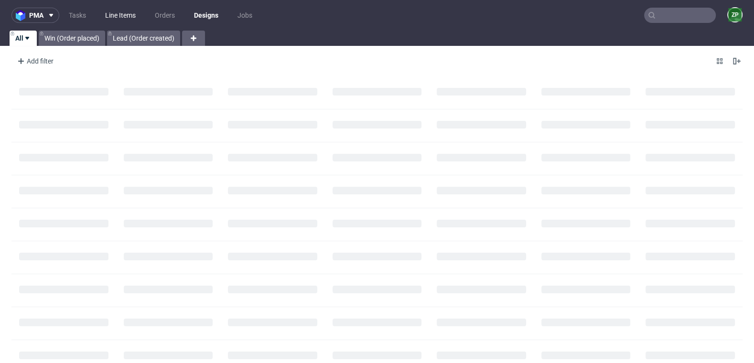
click at [110, 12] on link "Line Items" at bounding box center [120, 15] width 42 height 15
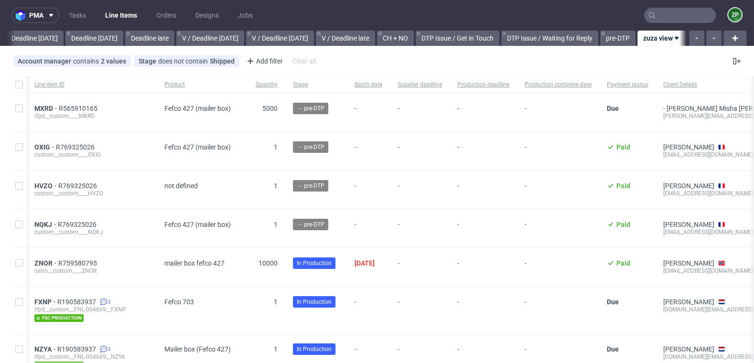
scroll to position [0, 105]
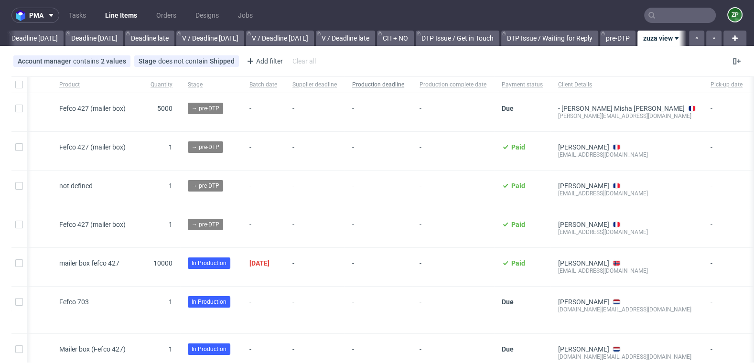
click at [378, 86] on span "Production deadline" at bounding box center [378, 85] width 52 height 8
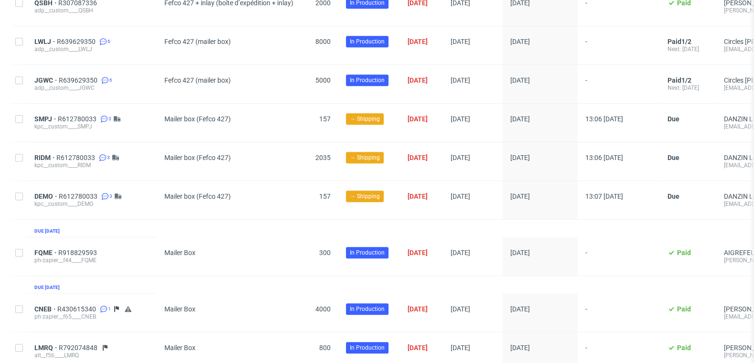
scroll to position [0, 171]
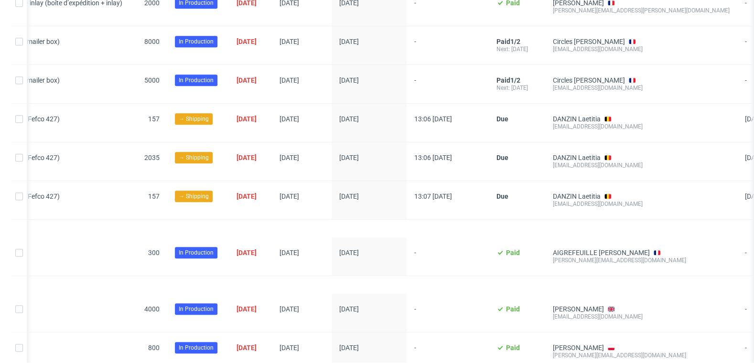
click at [86, 181] on div "Mailer box (Fefco 427)" at bounding box center [58, 200] width 144 height 38
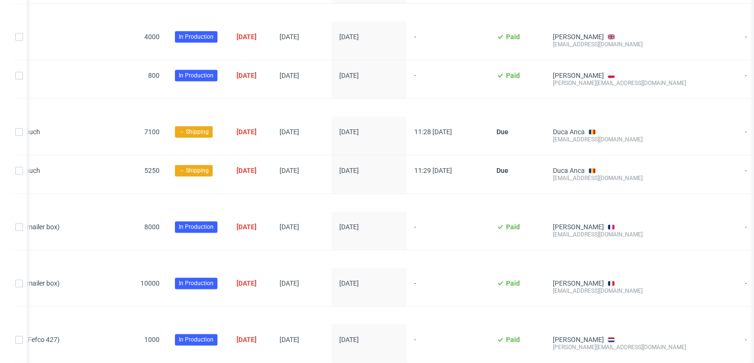
scroll to position [1241, 0]
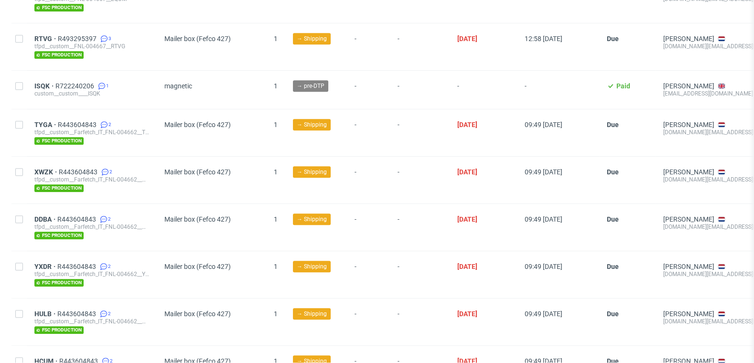
scroll to position [1046, 0]
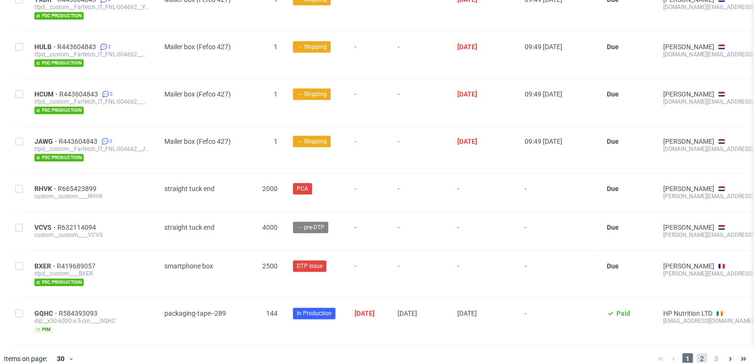
click at [697, 353] on span "2" at bounding box center [702, 358] width 11 height 11
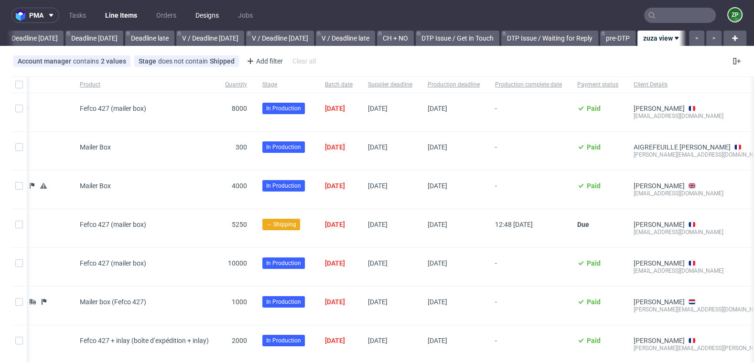
click at [207, 17] on link "Designs" at bounding box center [207, 15] width 35 height 15
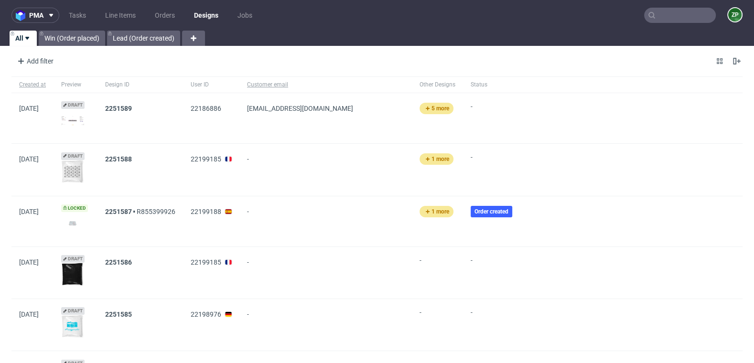
click at [670, 19] on input "text" at bounding box center [680, 15] width 72 height 15
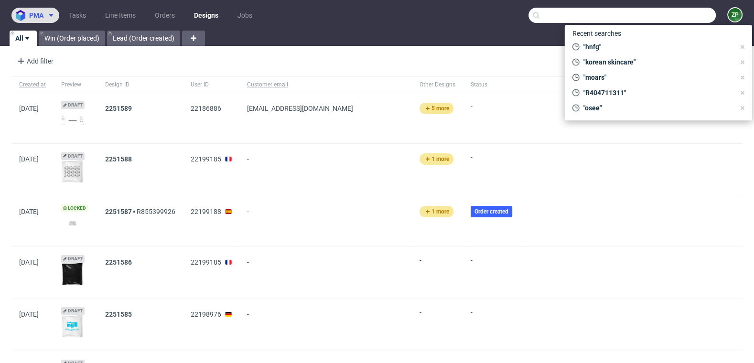
click at [43, 17] on span at bounding box center [48, 15] width 11 height 8
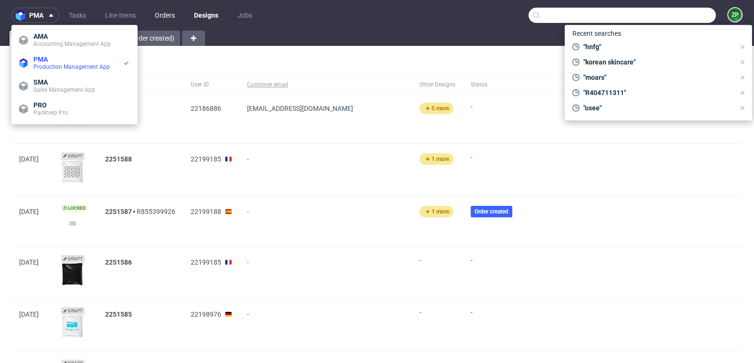
click at [163, 20] on link "Orders" at bounding box center [165, 15] width 32 height 15
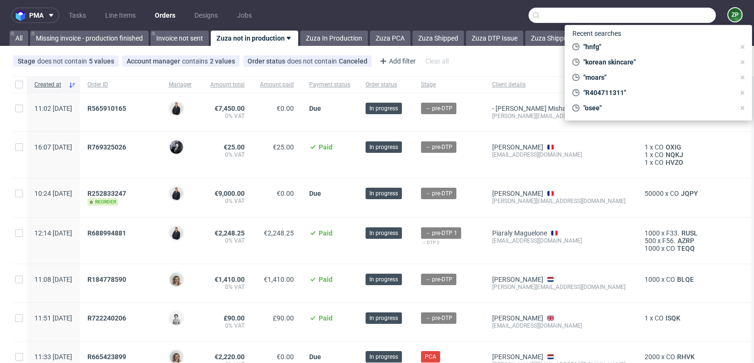
click at [404, 16] on nav "pma Tasks Line Items Orders Designs Jobs ZP" at bounding box center [377, 15] width 754 height 31
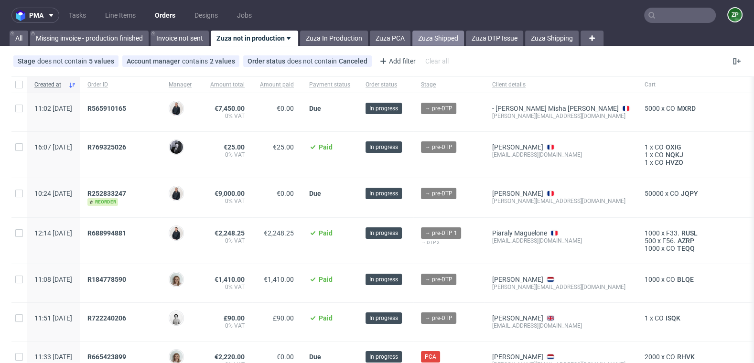
click at [428, 41] on link "Zuza Shipped" at bounding box center [438, 38] width 52 height 15
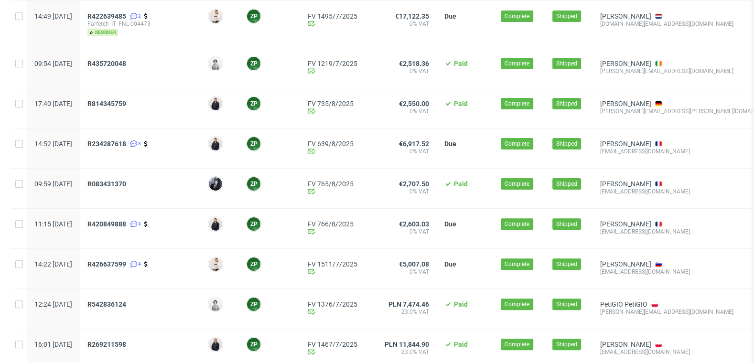
scroll to position [308, 0]
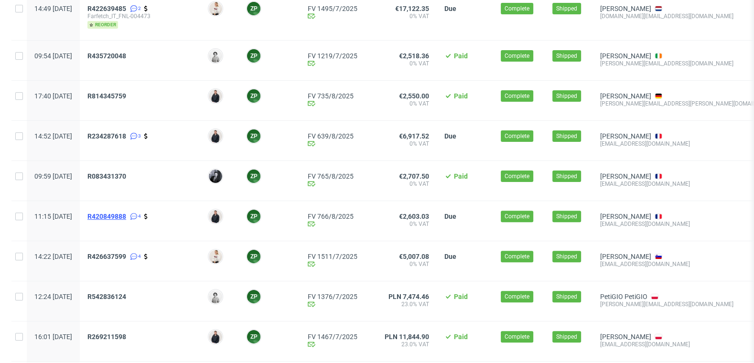
click at [126, 213] on span "R420849888" at bounding box center [106, 217] width 39 height 8
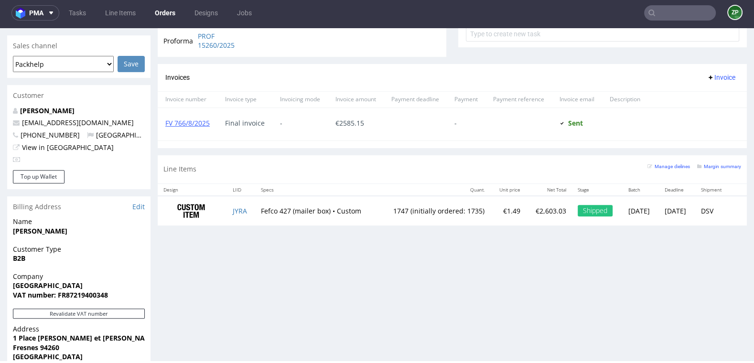
scroll to position [368, 0]
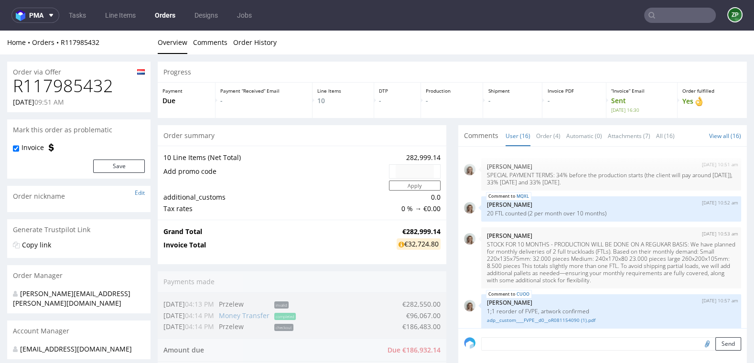
scroll to position [629, 0]
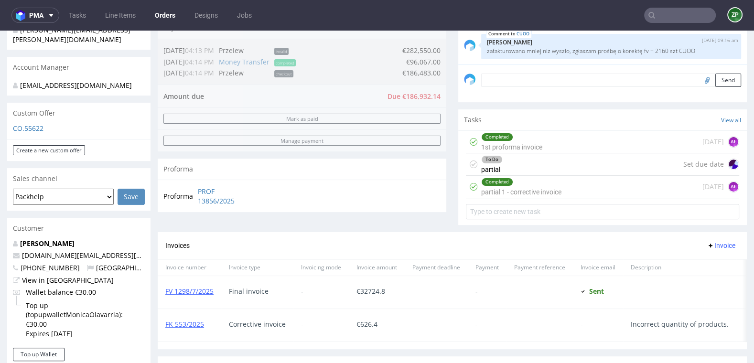
scroll to position [270, 0]
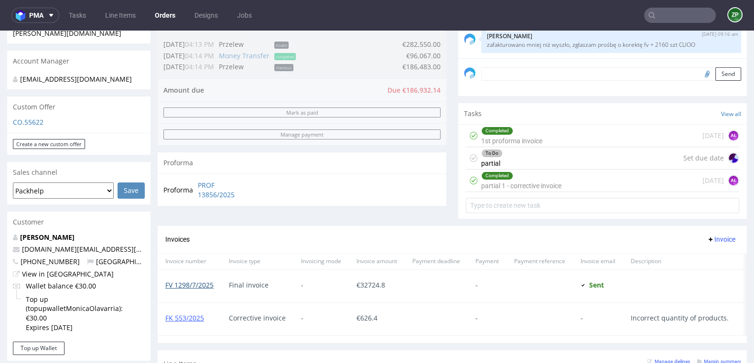
click at [188, 283] on link "FV 1298/7/2025" at bounding box center [189, 284] width 48 height 9
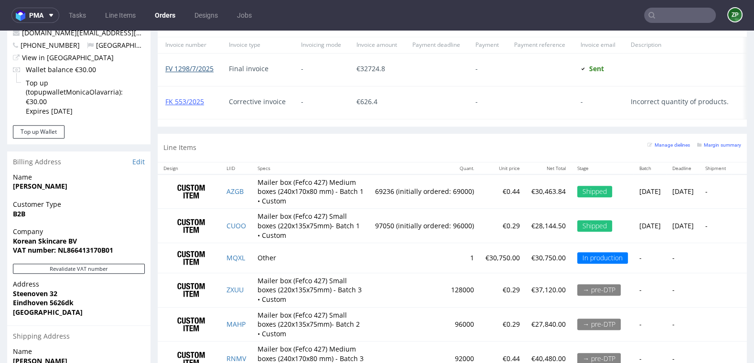
scroll to position [491, 0]
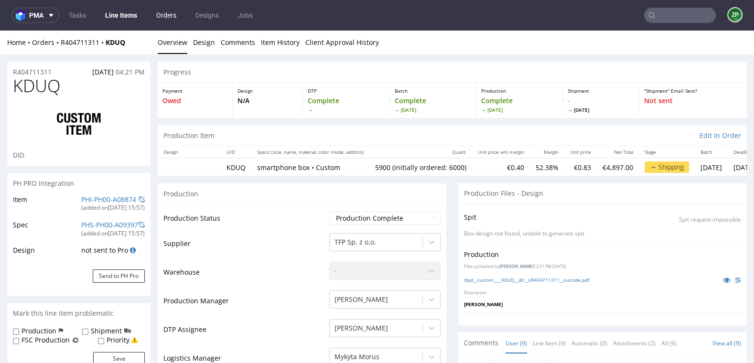
click at [168, 14] on link "Orders" at bounding box center [166, 15] width 32 height 15
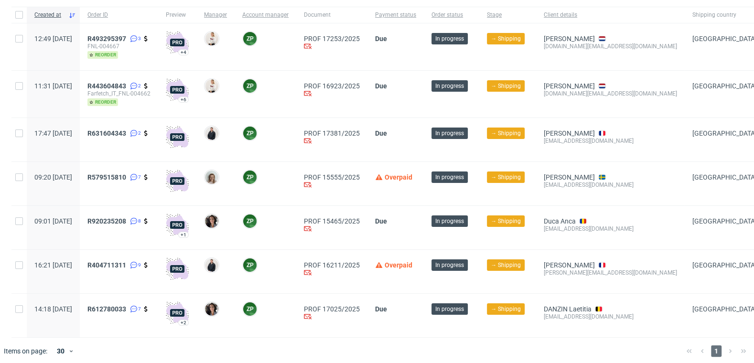
scroll to position [71, 0]
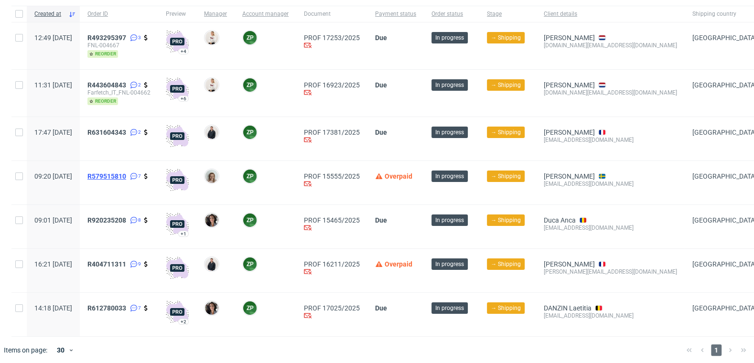
click at [126, 175] on span "R579515810" at bounding box center [106, 176] width 39 height 8
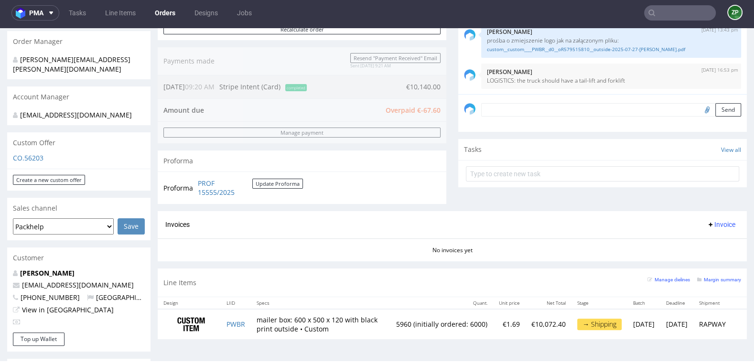
scroll to position [230, 0]
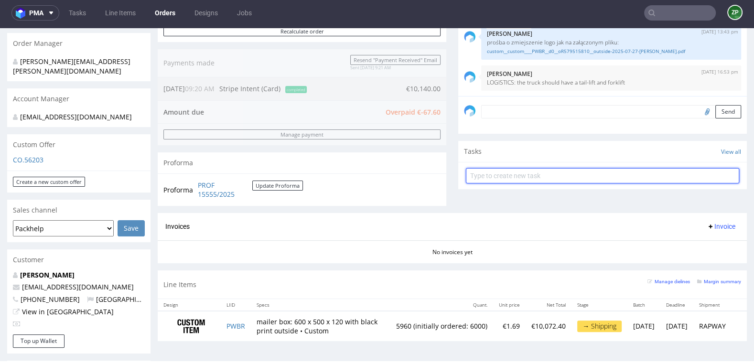
click at [475, 172] on input "text" at bounding box center [602, 175] width 273 height 15
type input "invoice"
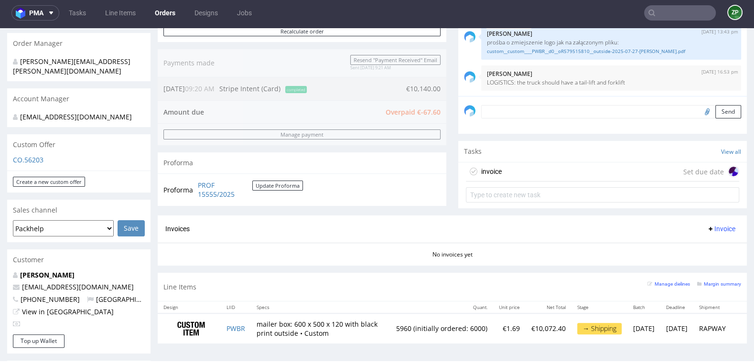
click at [516, 169] on div "invoice Set due date" at bounding box center [602, 171] width 273 height 19
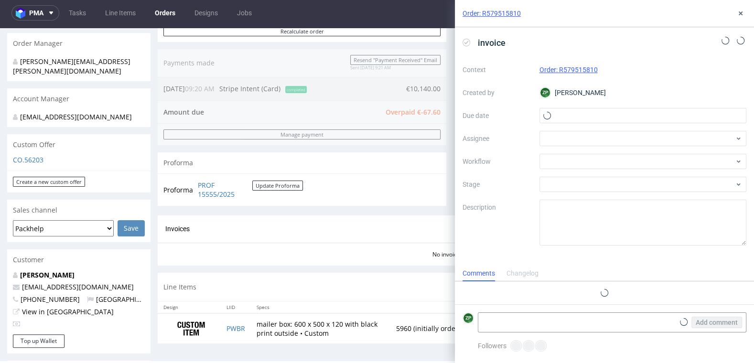
scroll to position [8, 0]
click at [580, 118] on input "text" at bounding box center [642, 115] width 207 height 15
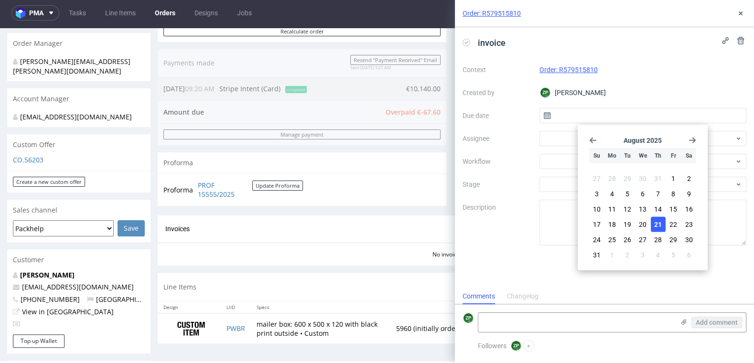
click at [659, 222] on span "21" at bounding box center [658, 225] width 8 height 10
type input "21/08/2025"
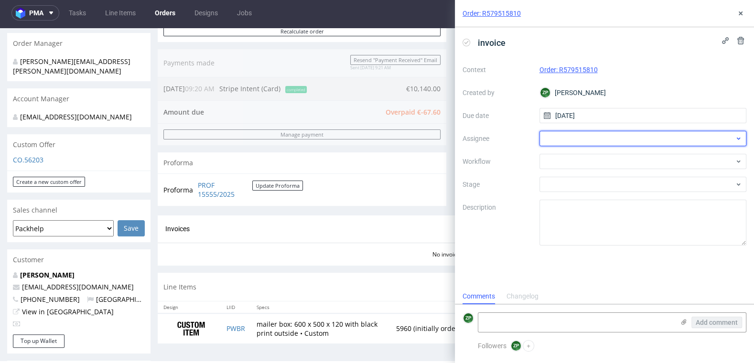
click at [567, 145] on div at bounding box center [642, 138] width 207 height 15
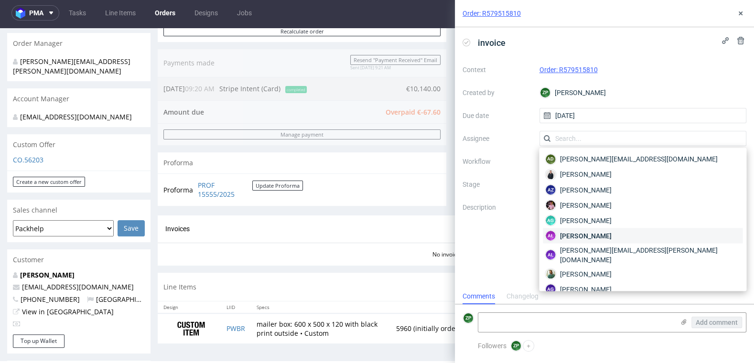
click at [577, 241] on div "AŁ Aleksandra Łętowska" at bounding box center [643, 235] width 200 height 15
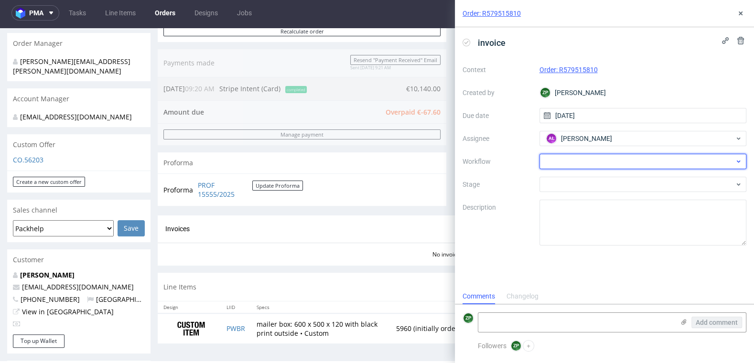
click at [560, 162] on div at bounding box center [642, 161] width 207 height 15
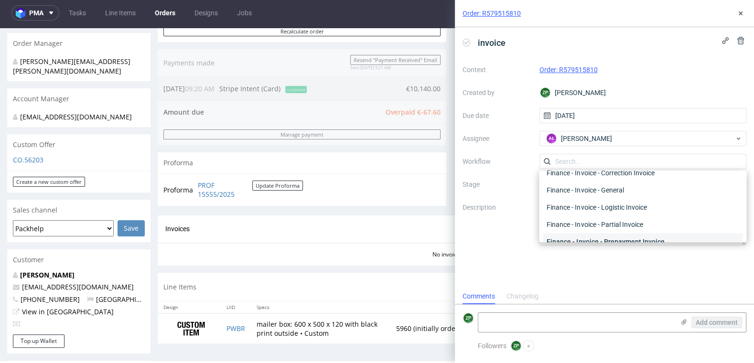
scroll to position [108, 0]
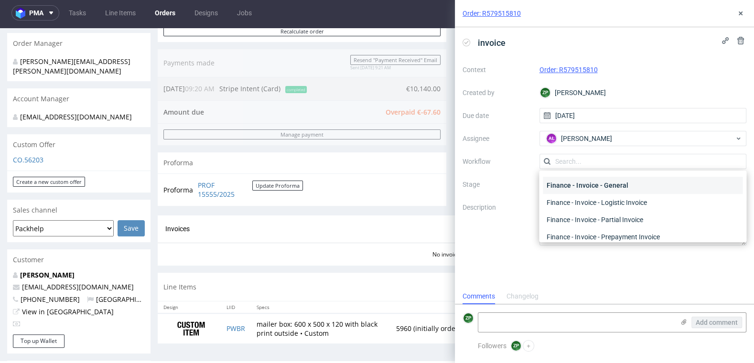
click at [557, 185] on div "Finance - Invoice - General" at bounding box center [643, 185] width 200 height 17
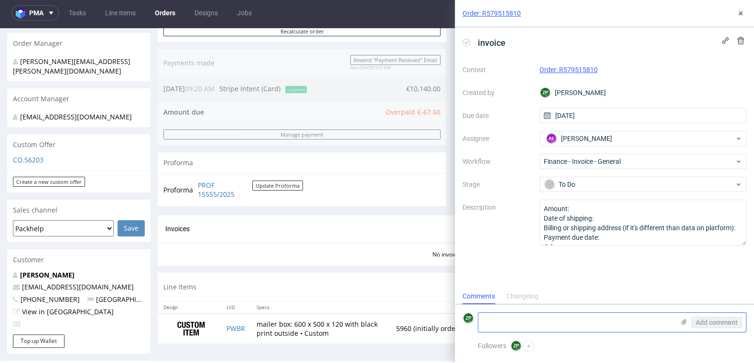
click at [505, 324] on textarea at bounding box center [576, 322] width 196 height 19
click at [742, 16] on icon at bounding box center [741, 14] width 8 height 8
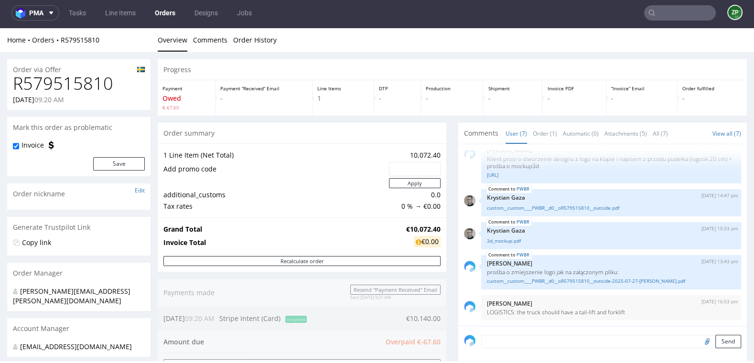
click at [161, 10] on link "Orders" at bounding box center [165, 12] width 32 height 15
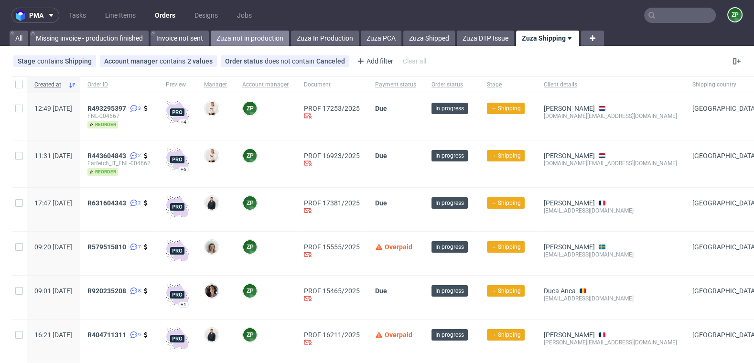
click at [241, 43] on link "Zuza not in production" at bounding box center [250, 38] width 78 height 15
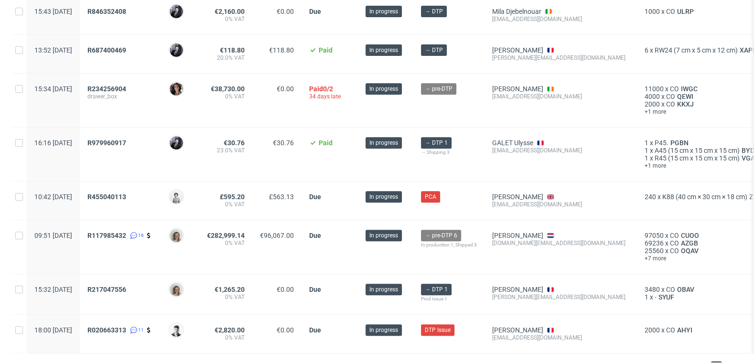
scroll to position [440, 0]
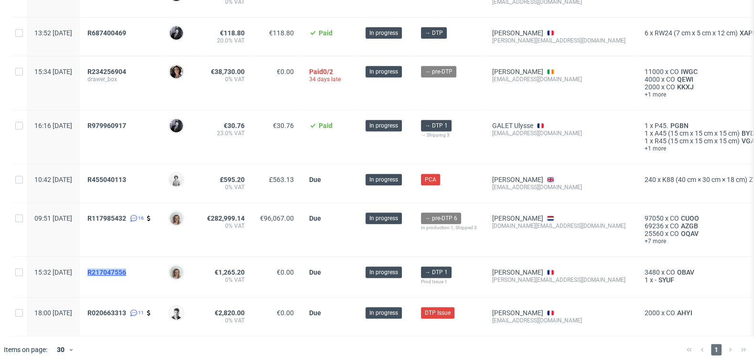
click at [126, 268] on span "R217047556" at bounding box center [106, 272] width 39 height 8
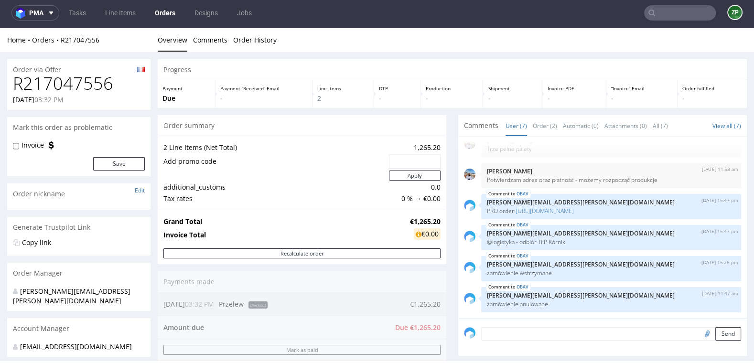
click at [657, 17] on input "text" at bounding box center [680, 12] width 72 height 15
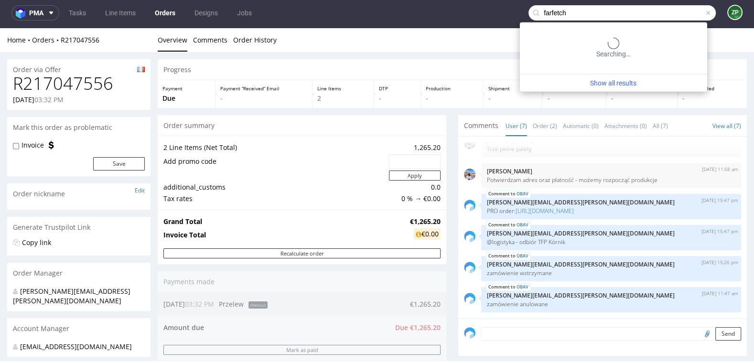
type input "farfetch"
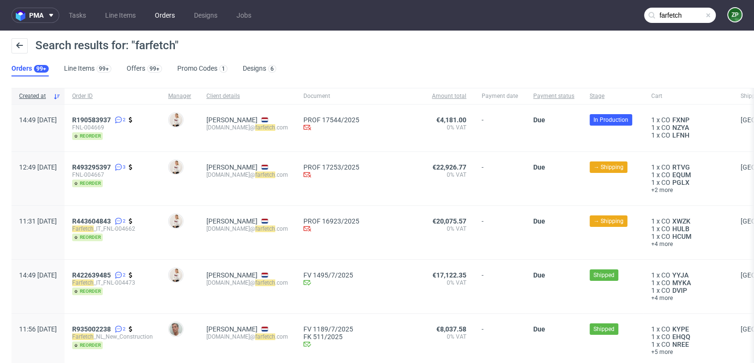
click at [164, 14] on link "Orders" at bounding box center [165, 15] width 32 height 15
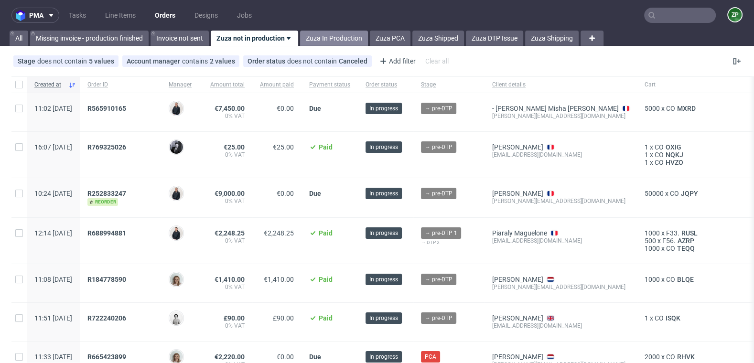
click at [335, 40] on link "Zuza In Production" at bounding box center [334, 38] width 68 height 15
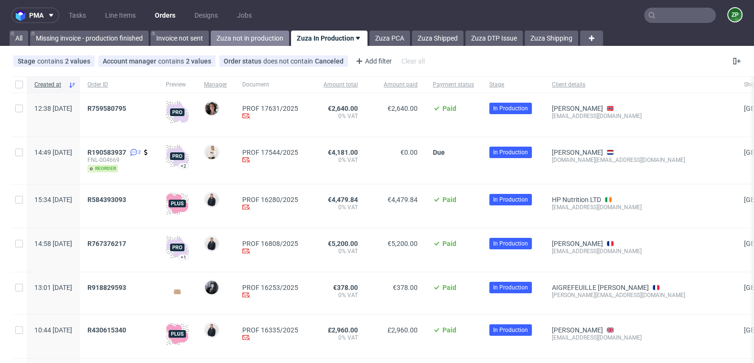
click at [231, 41] on link "Zuza not in production" at bounding box center [250, 38] width 78 height 15
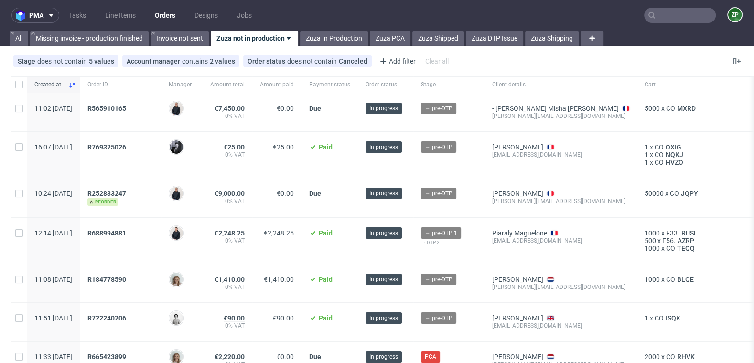
scroll to position [399, 0]
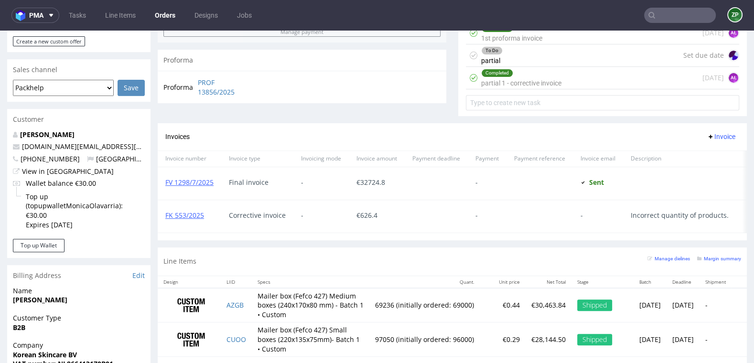
scroll to position [373, 0]
